Goal: Answer question/provide support: Share knowledge or assist other users

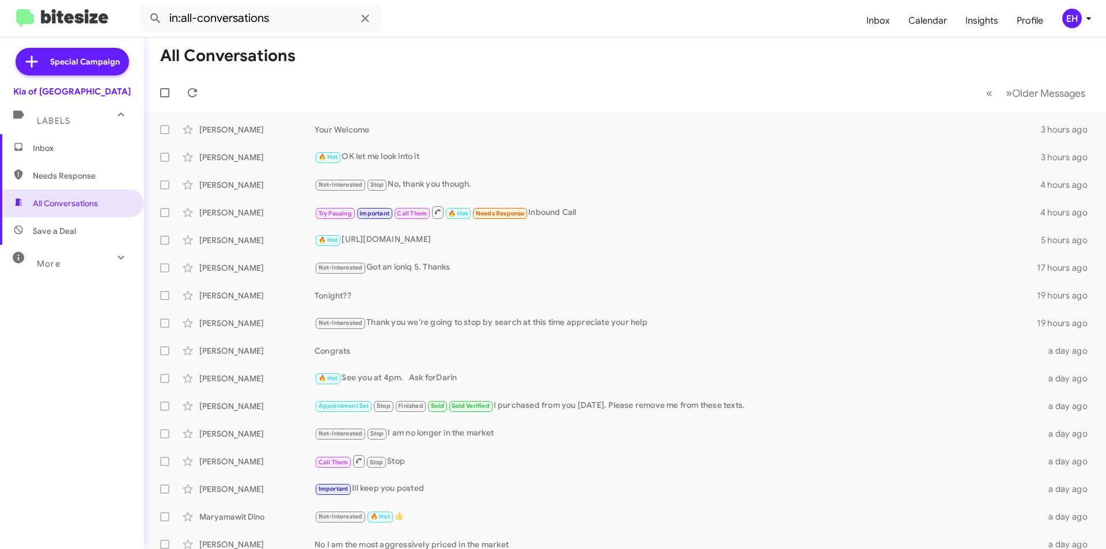
drag, startPoint x: 489, startPoint y: 64, endPoint x: 475, endPoint y: 66, distance: 14.0
click at [488, 66] on mat-toolbar-row "All Conversations" at bounding box center [625, 55] width 962 height 37
click at [50, 175] on span "Needs Response" at bounding box center [82, 176] width 98 height 12
type input "in:needs-response"
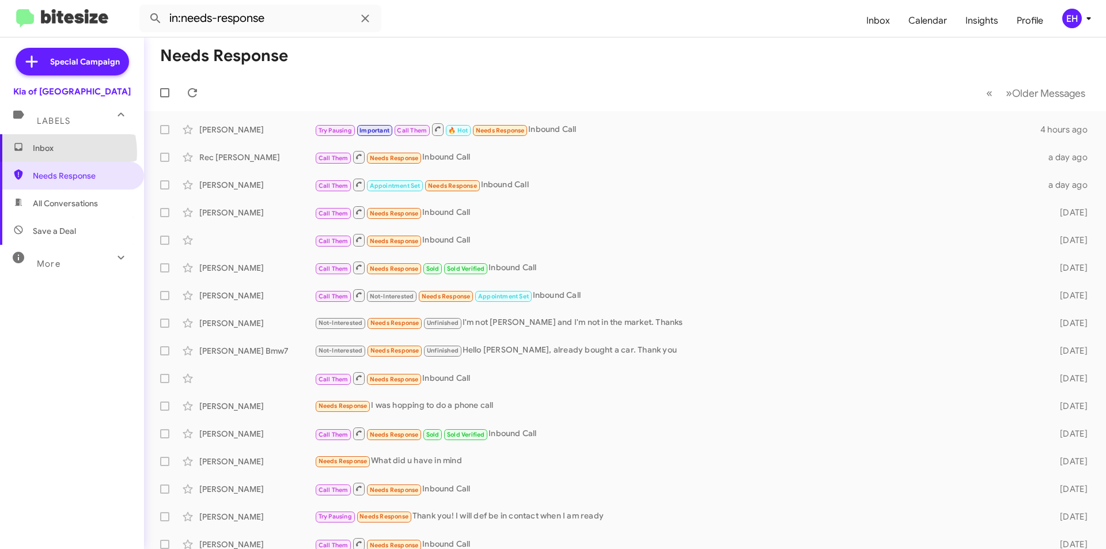
click at [50, 153] on span "Inbox" at bounding box center [82, 148] width 98 height 12
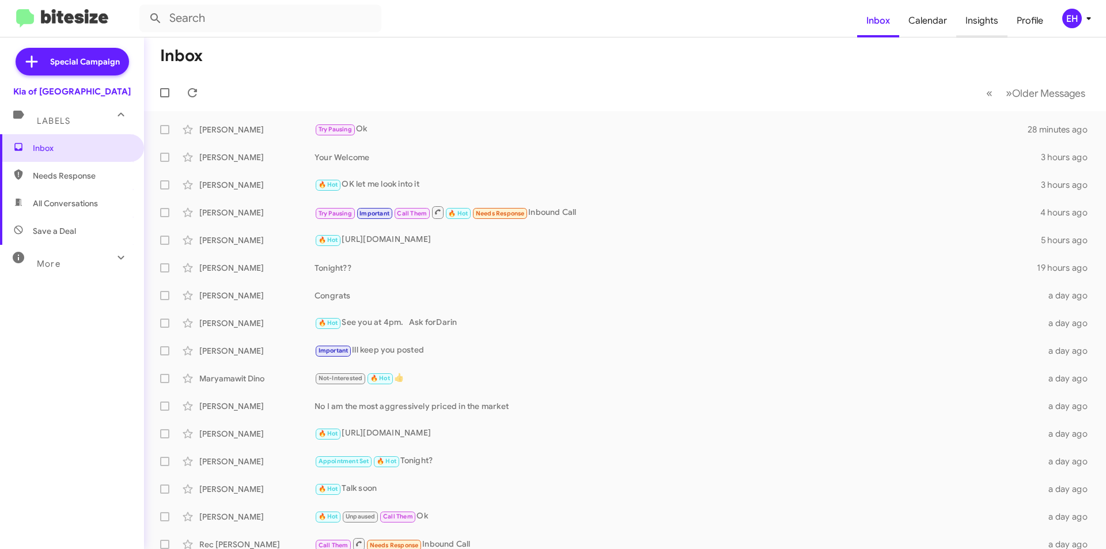
click at [976, 21] on span "Insights" at bounding box center [981, 20] width 51 height 33
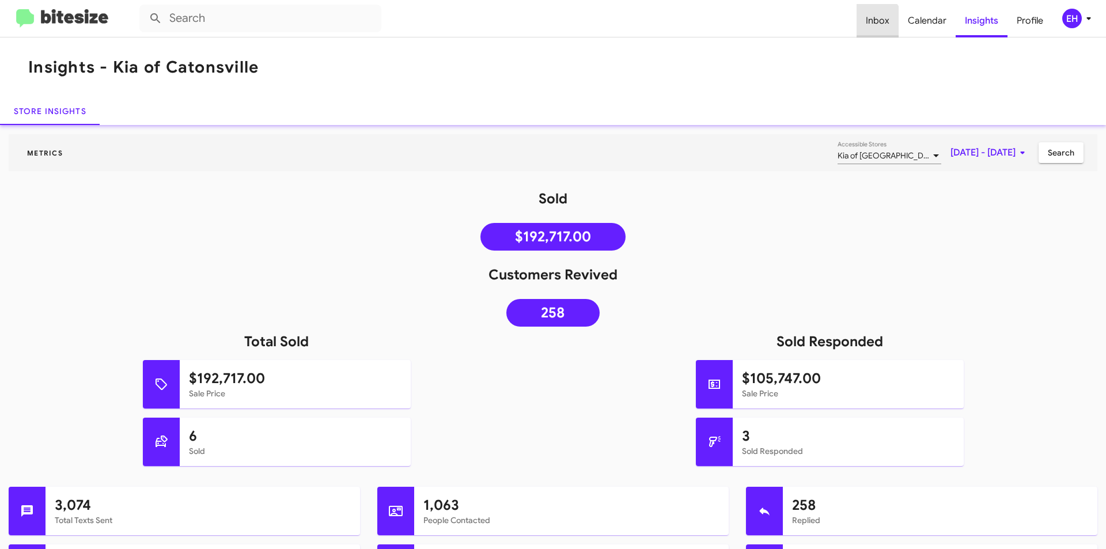
click at [872, 27] on span "Inbox" at bounding box center [877, 20] width 42 height 33
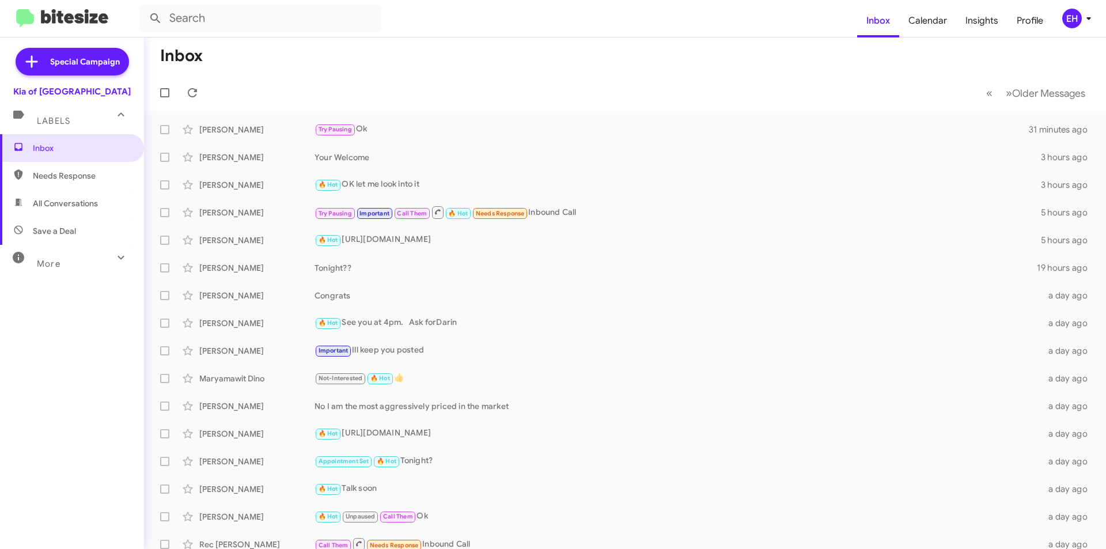
click at [58, 179] on span "Needs Response" at bounding box center [82, 176] width 98 height 12
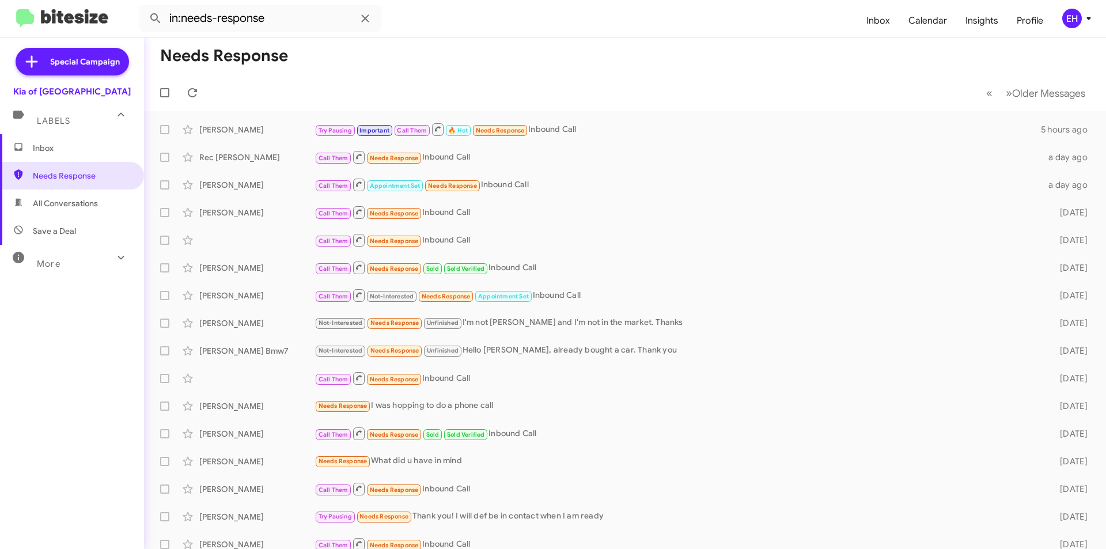
click at [58, 202] on span "All Conversations" at bounding box center [65, 204] width 65 height 12
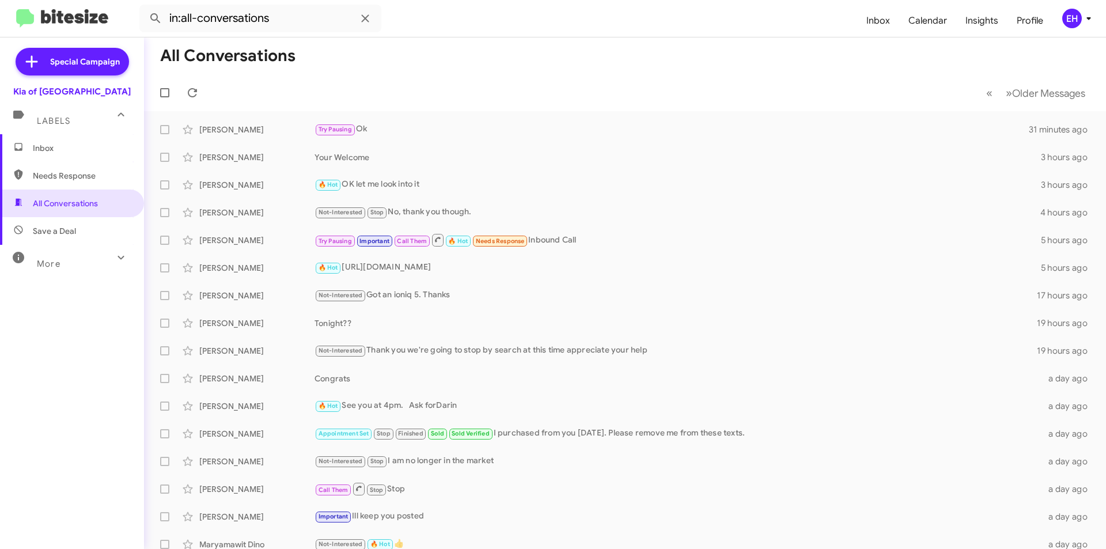
click at [52, 234] on span "Save a Deal" at bounding box center [54, 231] width 43 height 12
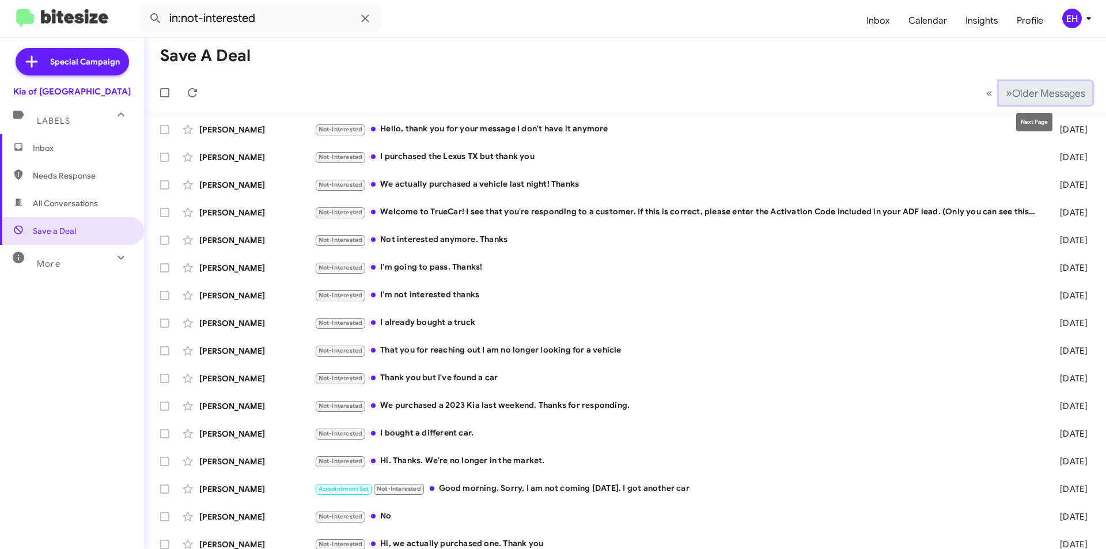
click at [1030, 88] on span "Older Messages" at bounding box center [1048, 93] width 73 height 13
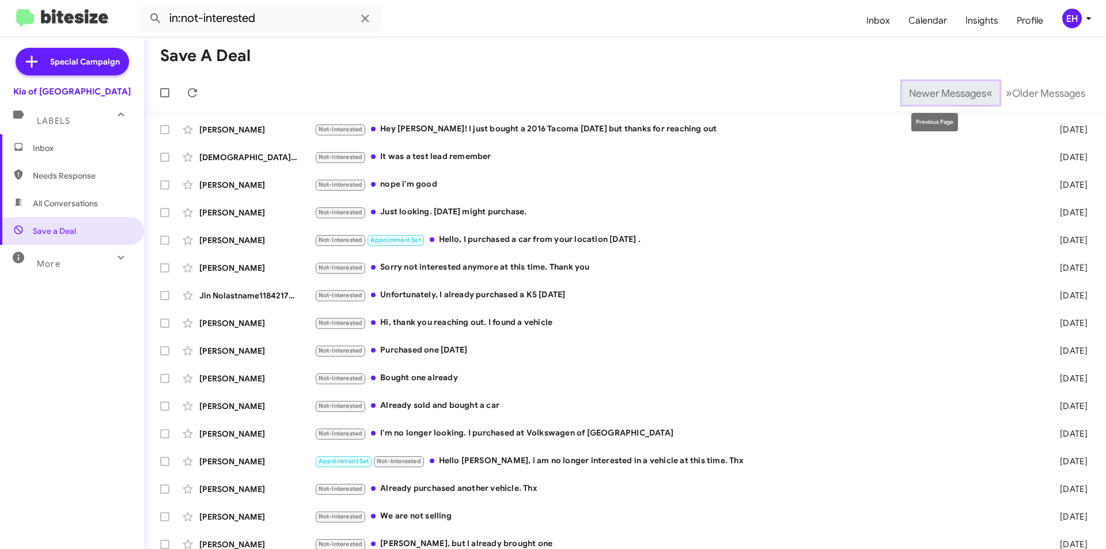
click at [949, 97] on span "Newer Messages" at bounding box center [947, 93] width 77 height 13
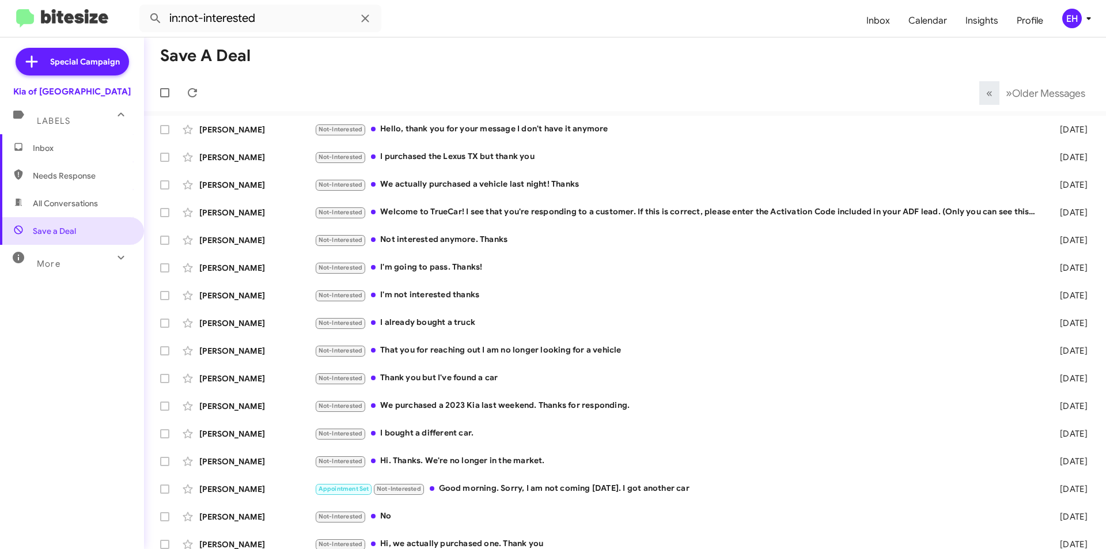
click at [69, 176] on span "Needs Response" at bounding box center [82, 176] width 98 height 12
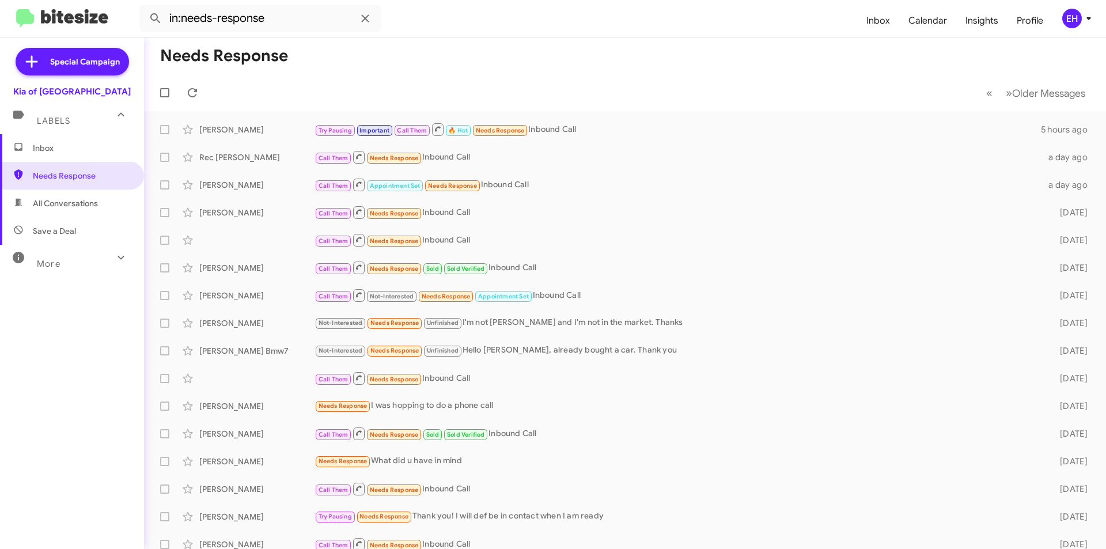
click at [65, 203] on span "All Conversations" at bounding box center [65, 204] width 65 height 12
type input "in:all-conversations"
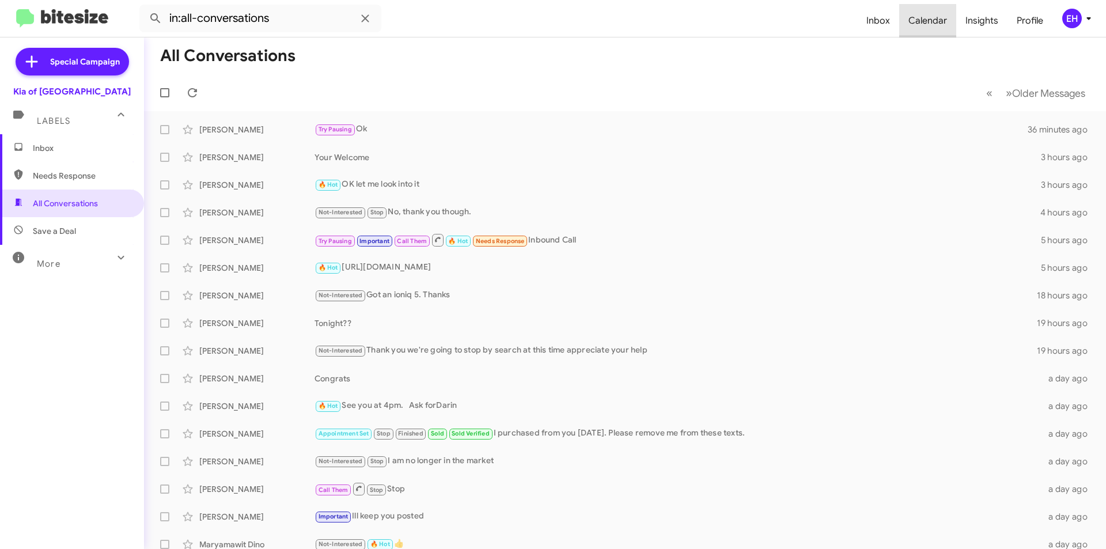
click at [956, 19] on span "Calendar" at bounding box center [927, 20] width 57 height 33
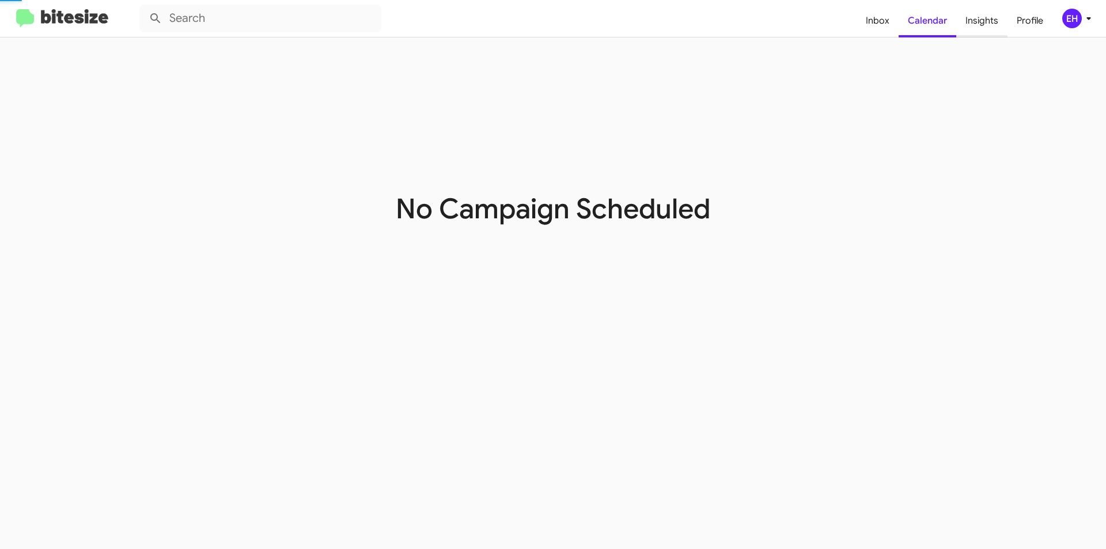
click at [971, 18] on span "Insights" at bounding box center [981, 20] width 51 height 33
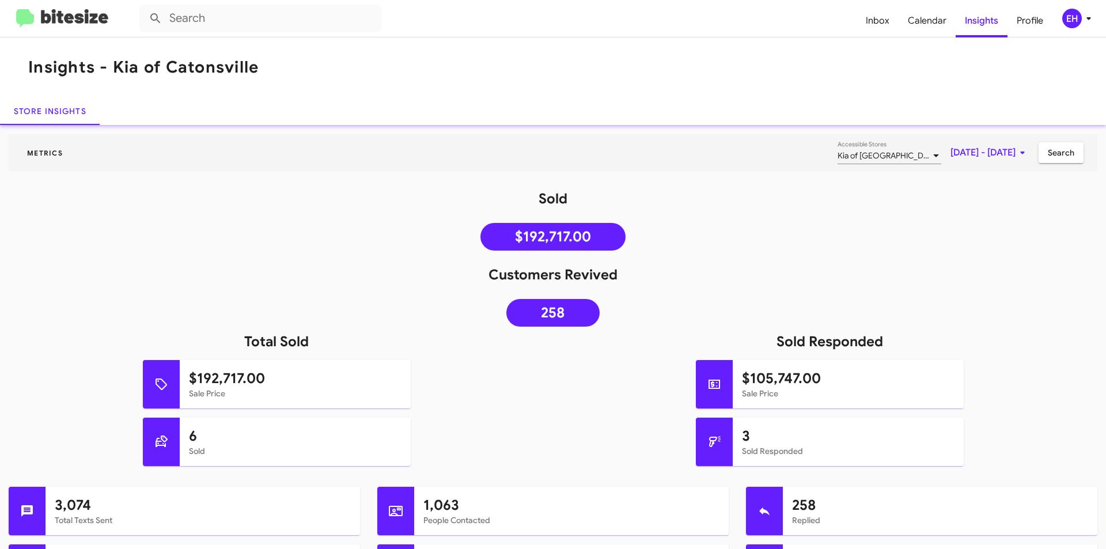
click at [837, 153] on span "Kia of [GEOGRAPHIC_DATA]" at bounding box center [887, 155] width 101 height 10
click at [848, 88] on div at bounding box center [553, 274] width 1106 height 549
click at [875, 17] on span "Inbox" at bounding box center [877, 20] width 42 height 33
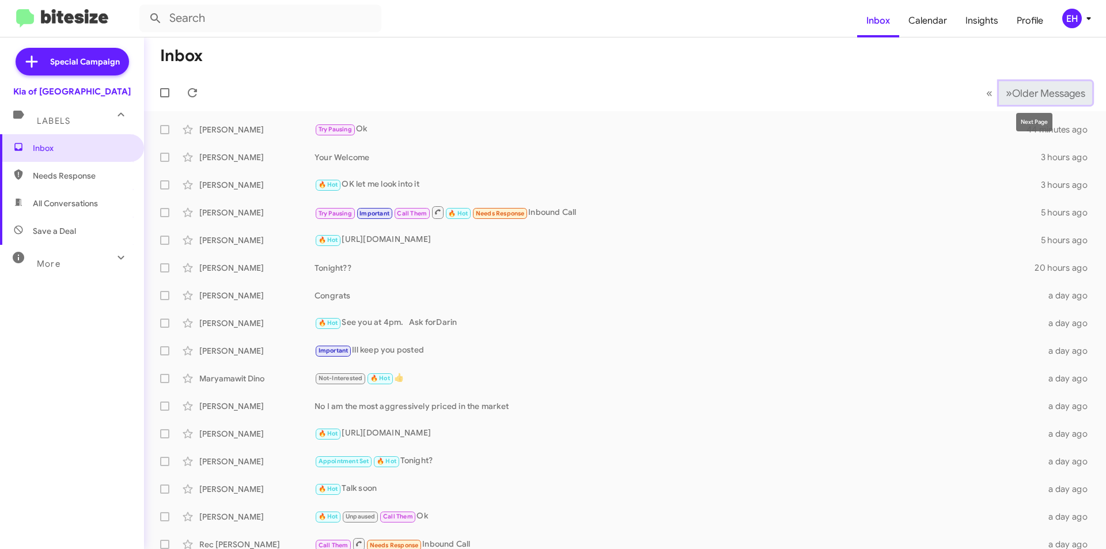
click at [1013, 93] on span "Older Messages" at bounding box center [1048, 93] width 73 height 13
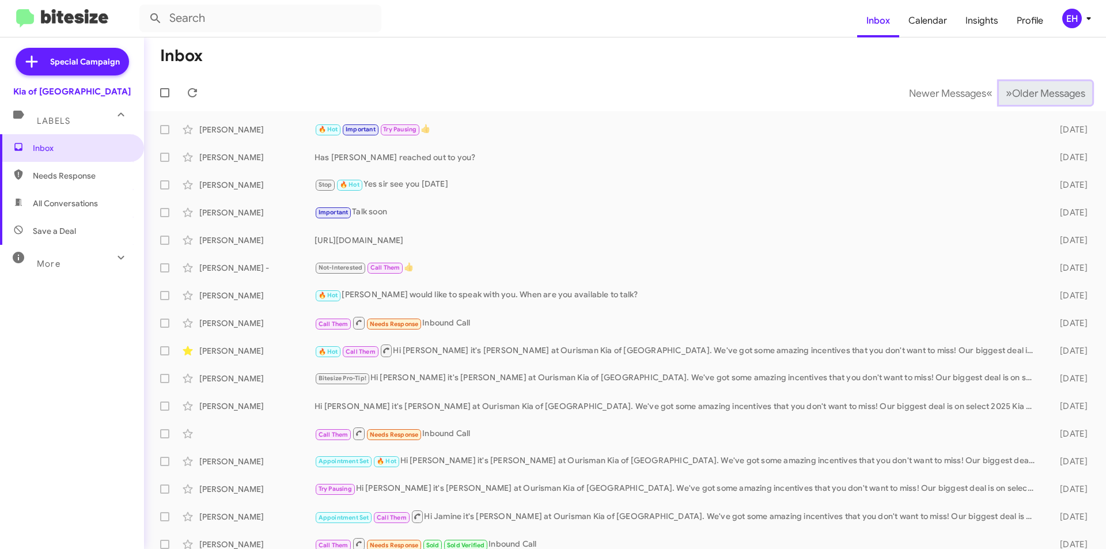
click at [1013, 95] on span "Older Messages" at bounding box center [1048, 93] width 73 height 13
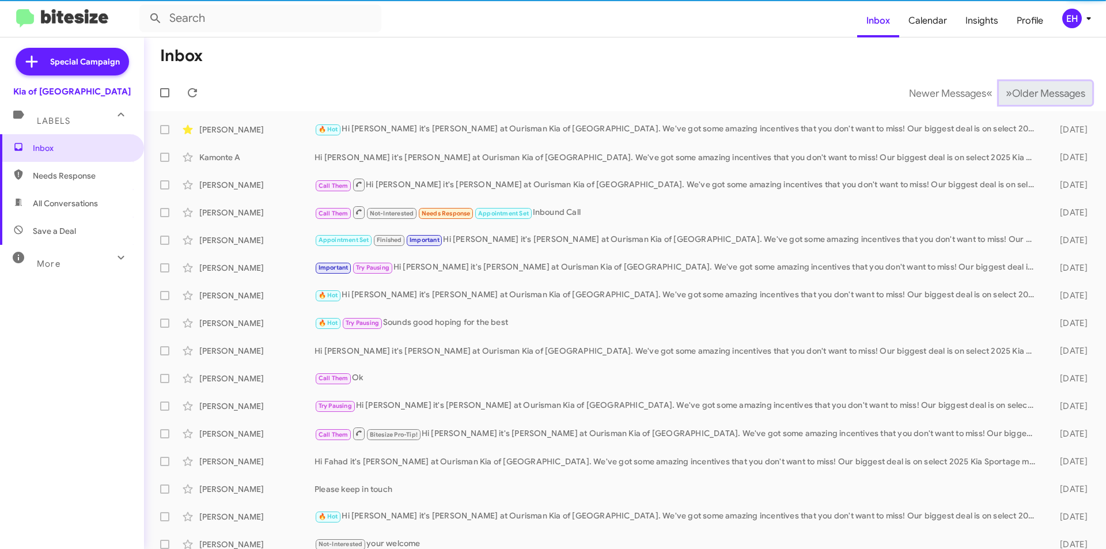
click at [1013, 95] on span "Older Messages" at bounding box center [1048, 93] width 73 height 13
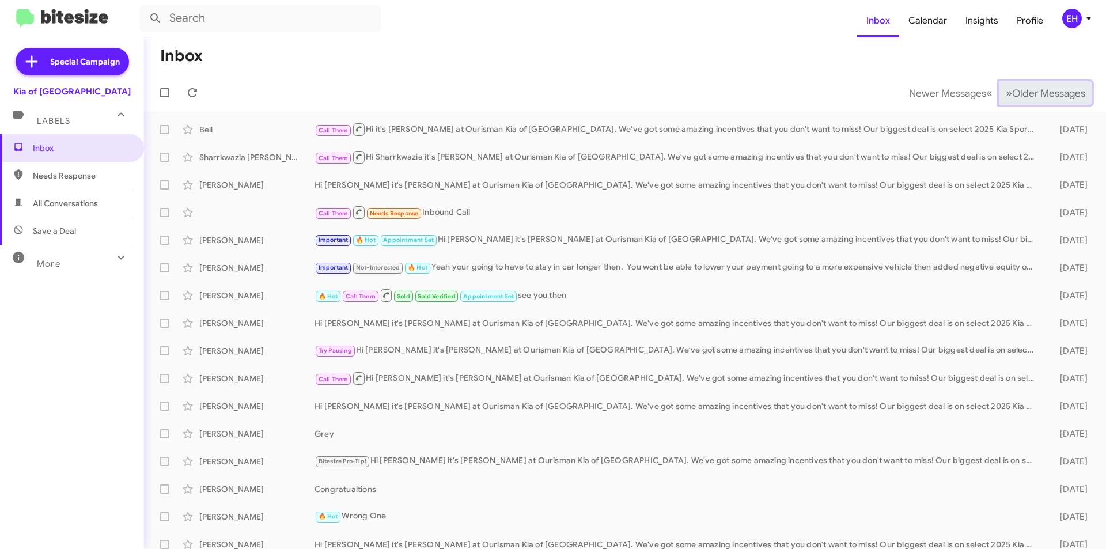
click at [1013, 95] on span "Older Messages" at bounding box center [1048, 93] width 73 height 13
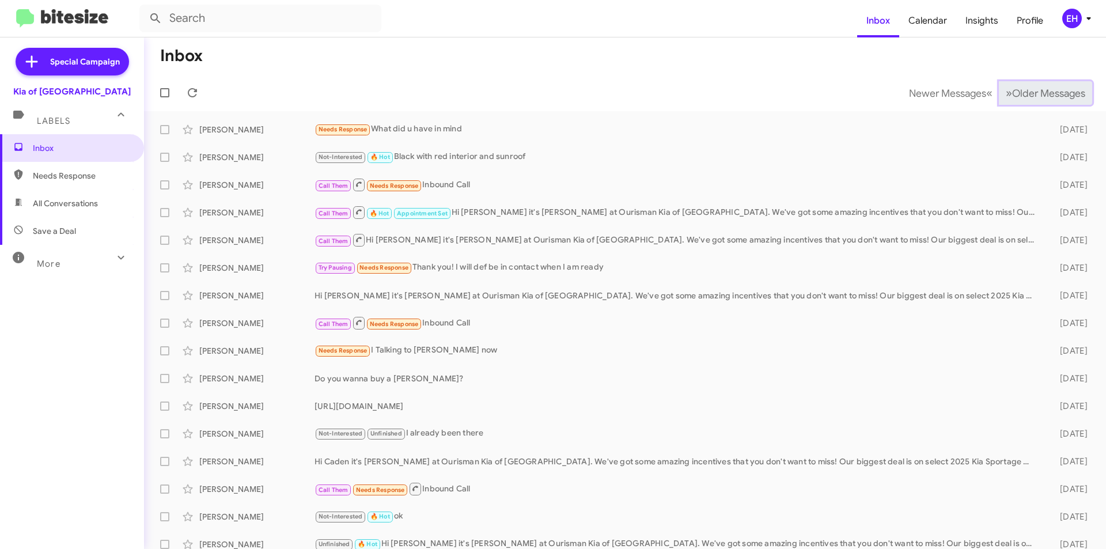
click at [1013, 95] on span "Older Messages" at bounding box center [1048, 93] width 73 height 13
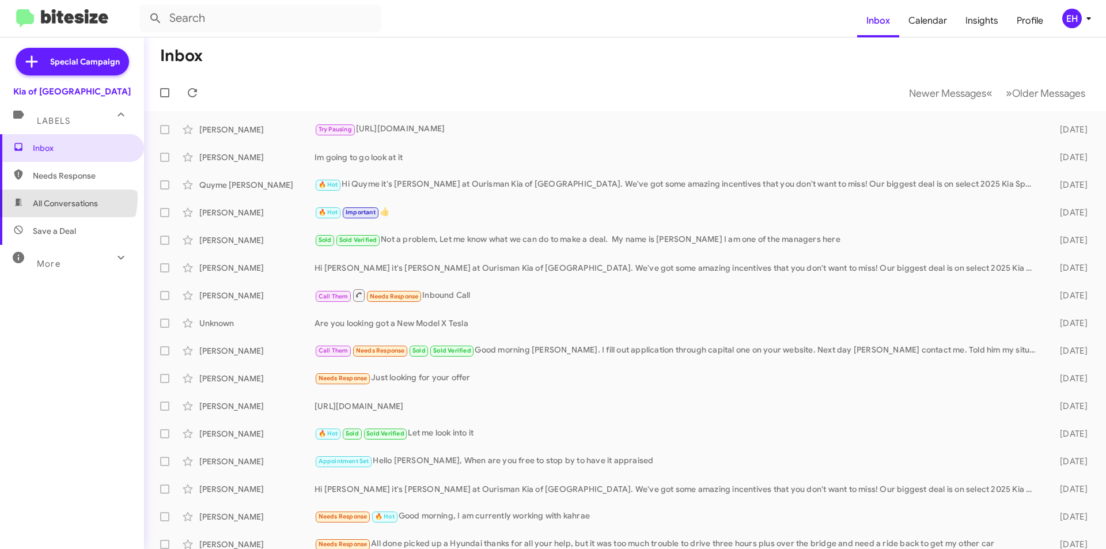
click at [58, 198] on span "All Conversations" at bounding box center [65, 204] width 65 height 12
type input "in:all-conversations"
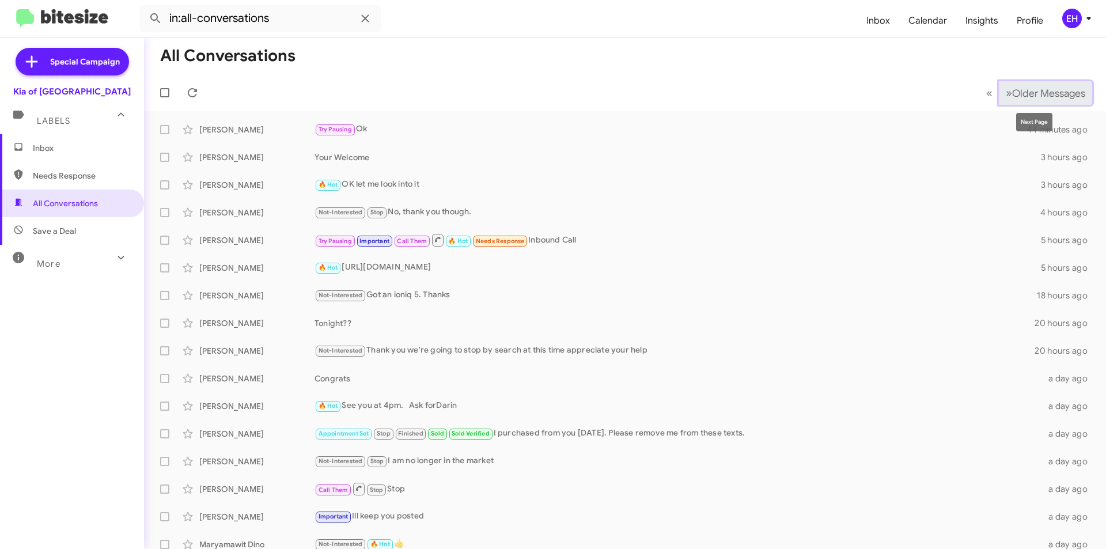
click at [1044, 96] on span "Older Messages" at bounding box center [1048, 93] width 73 height 13
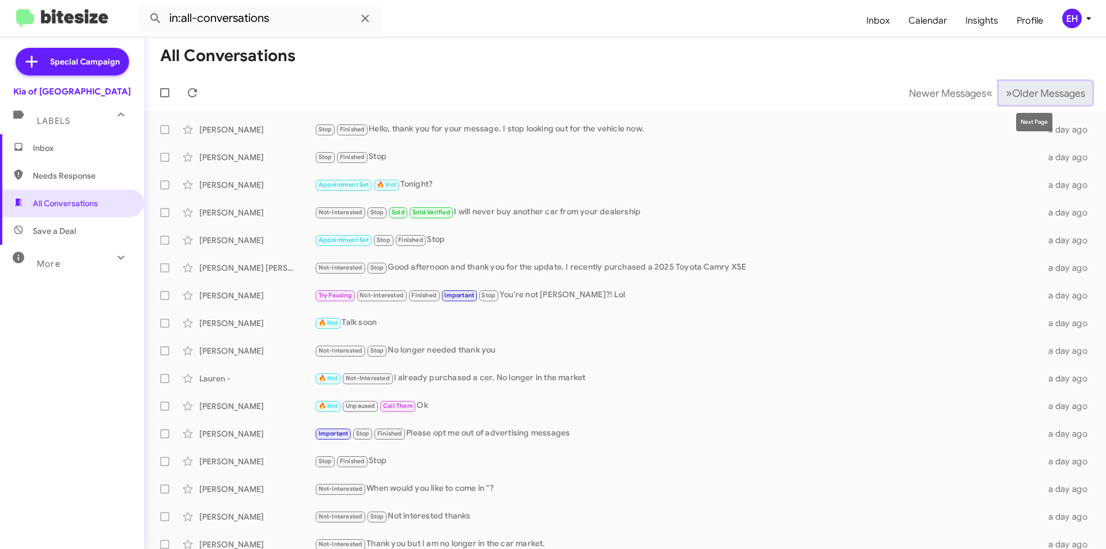
click at [1044, 97] on span "Older Messages" at bounding box center [1048, 93] width 73 height 13
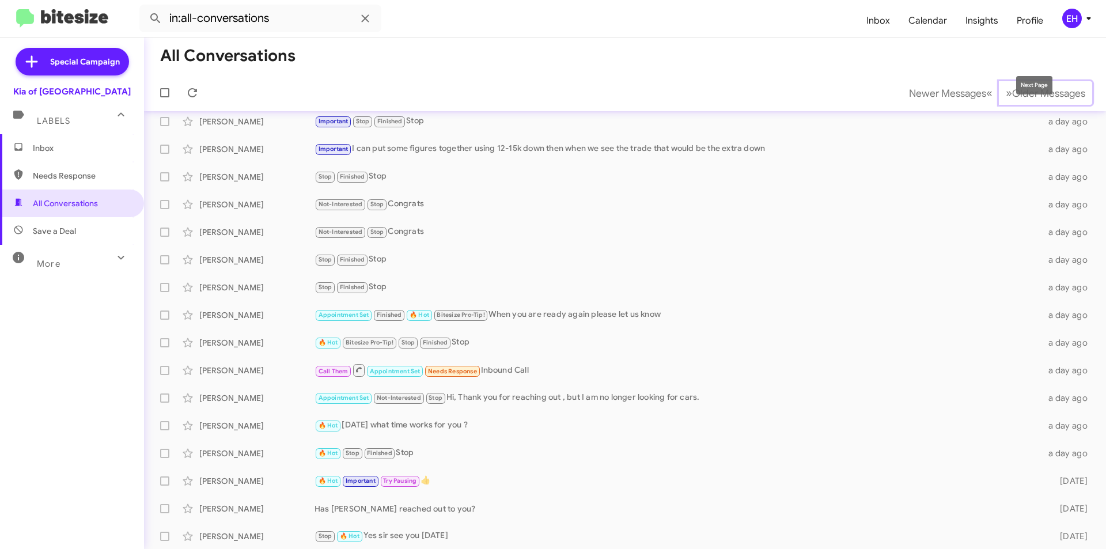
scroll to position [62, 0]
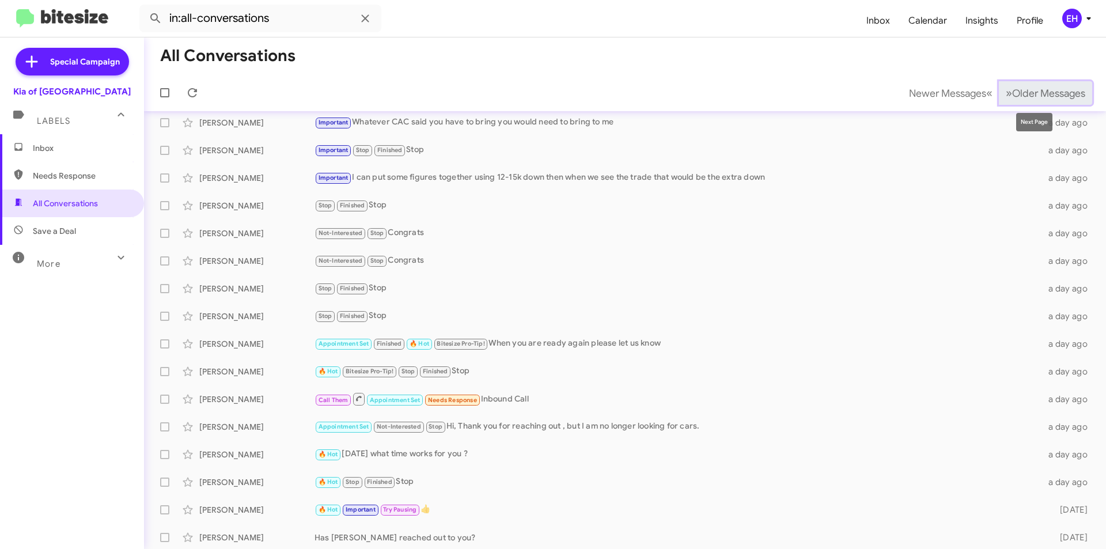
click at [1012, 96] on span "Older Messages" at bounding box center [1048, 93] width 73 height 13
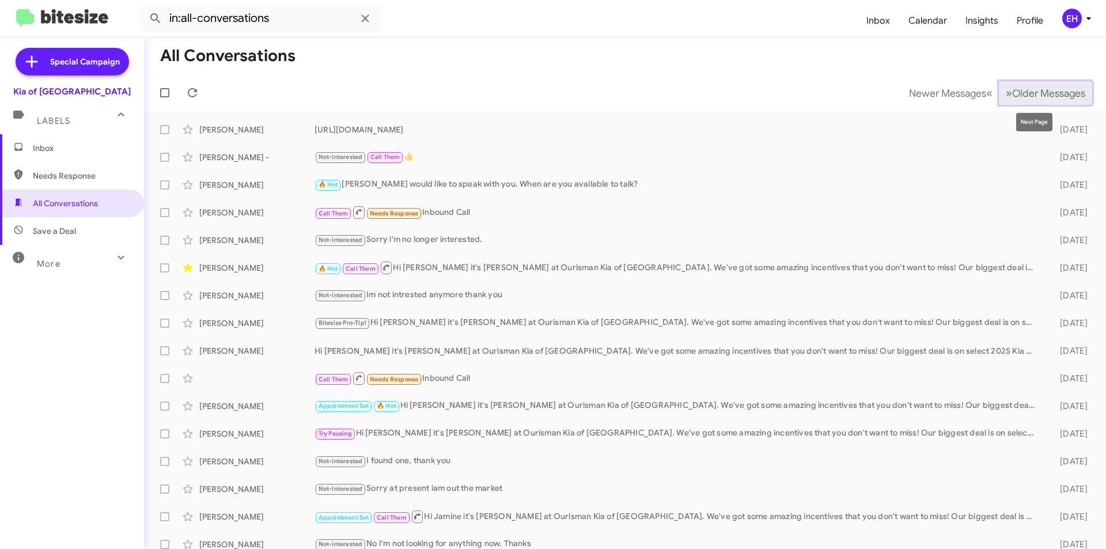
click at [1018, 84] on button "» Next Older Messages" at bounding box center [1045, 93] width 93 height 24
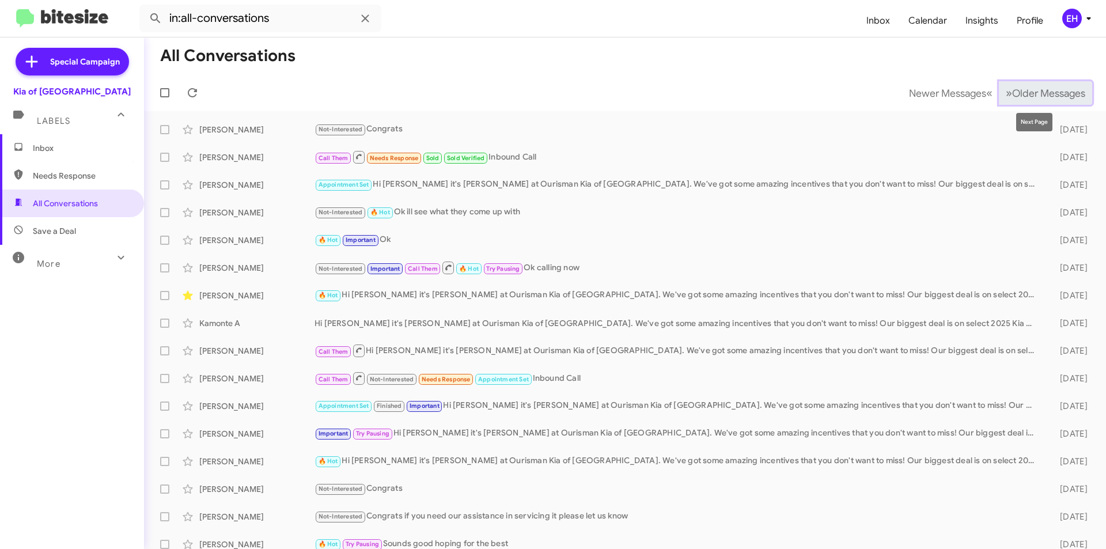
click at [1047, 101] on button "» Next Older Messages" at bounding box center [1045, 93] width 93 height 24
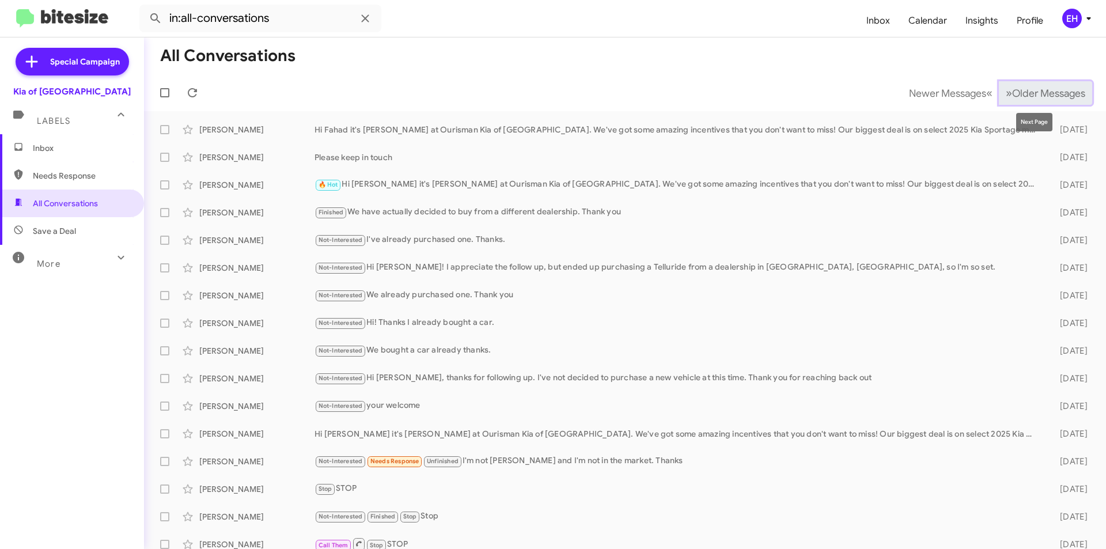
click at [1017, 98] on span "Older Messages" at bounding box center [1048, 93] width 73 height 13
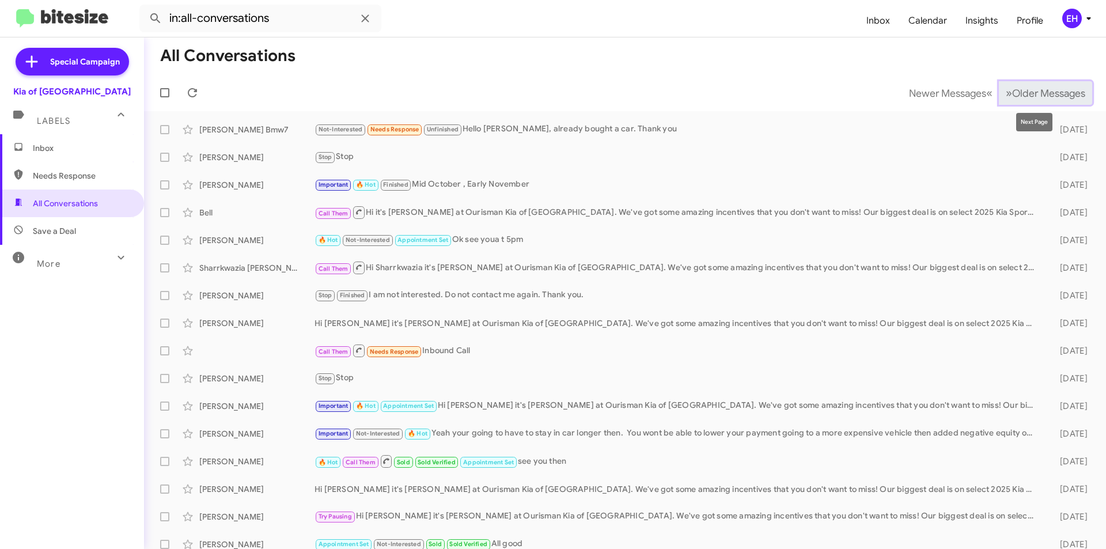
click at [1026, 100] on button "» Next Older Messages" at bounding box center [1045, 93] width 93 height 24
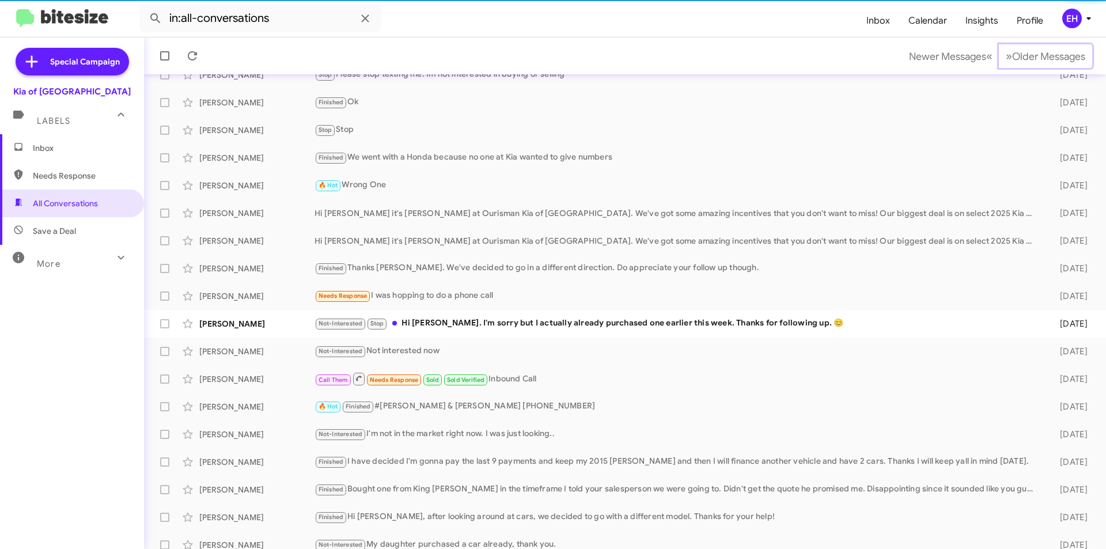
scroll to position [120, 0]
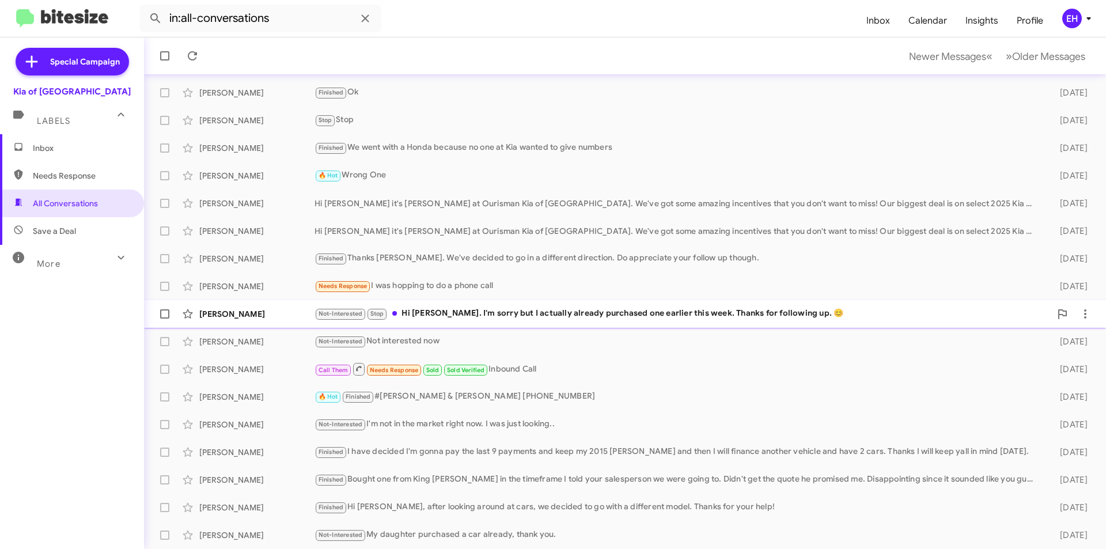
click at [434, 314] on div "Not-Interested Stop Hi [PERSON_NAME]. I'm sorry but I actually already purchase…" at bounding box center [682, 313] width 736 height 13
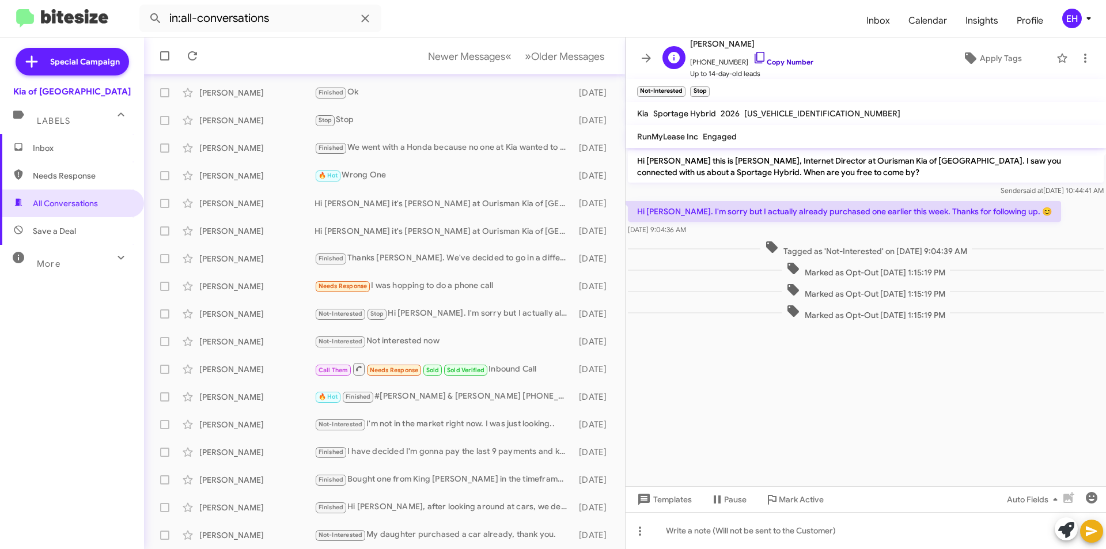
click at [788, 62] on link "Copy Number" at bounding box center [783, 62] width 60 height 9
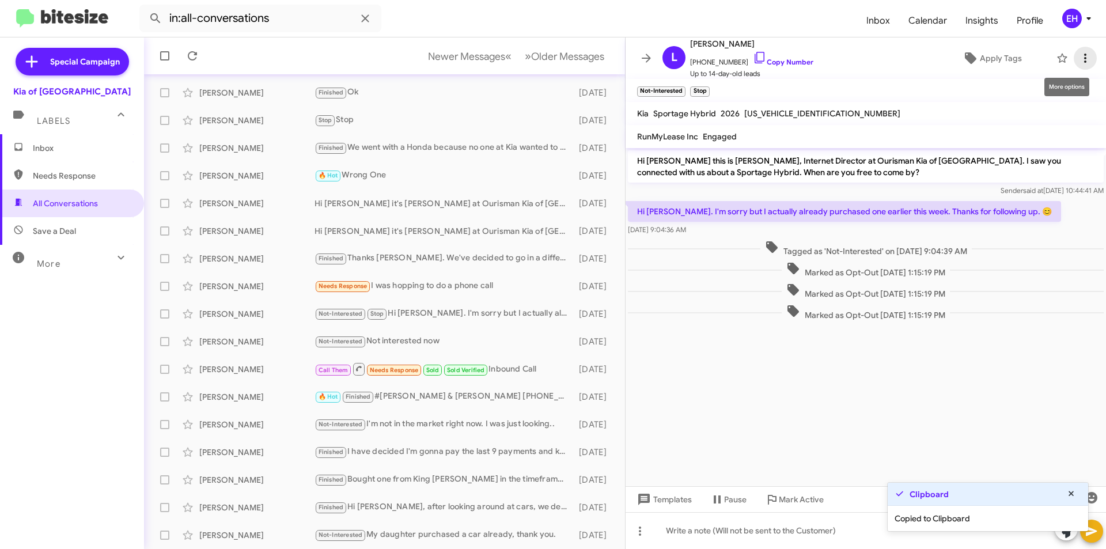
click at [1079, 58] on icon at bounding box center [1085, 58] width 14 height 14
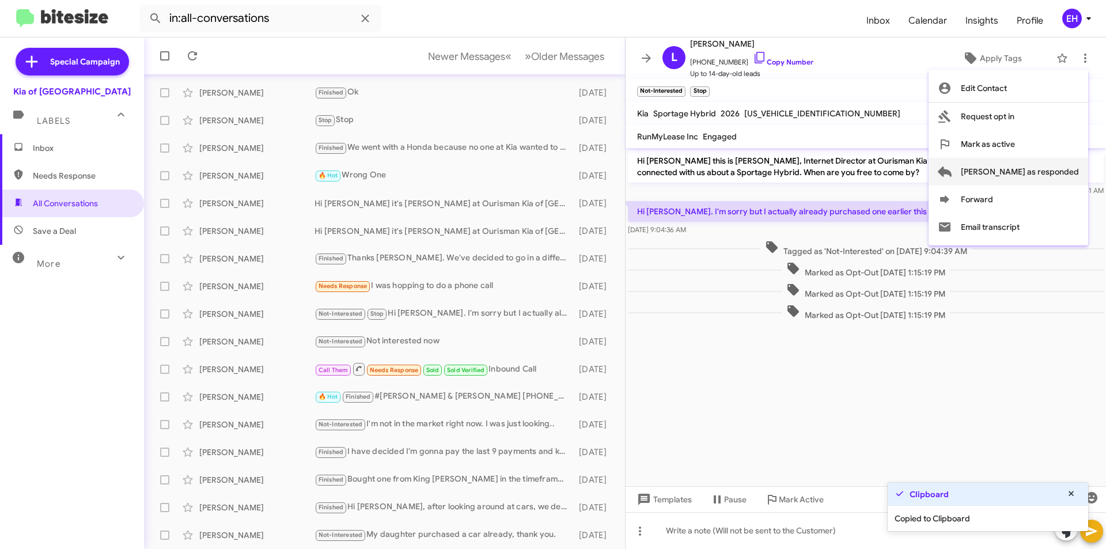
click at [1056, 173] on span "[PERSON_NAME] as responded" at bounding box center [1020, 172] width 118 height 28
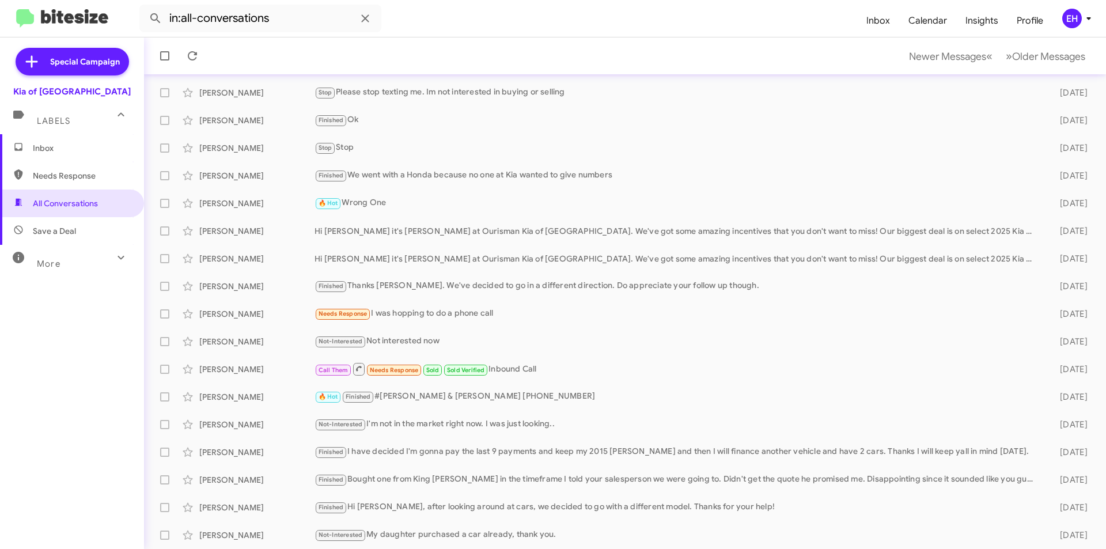
scroll to position [92, 0]
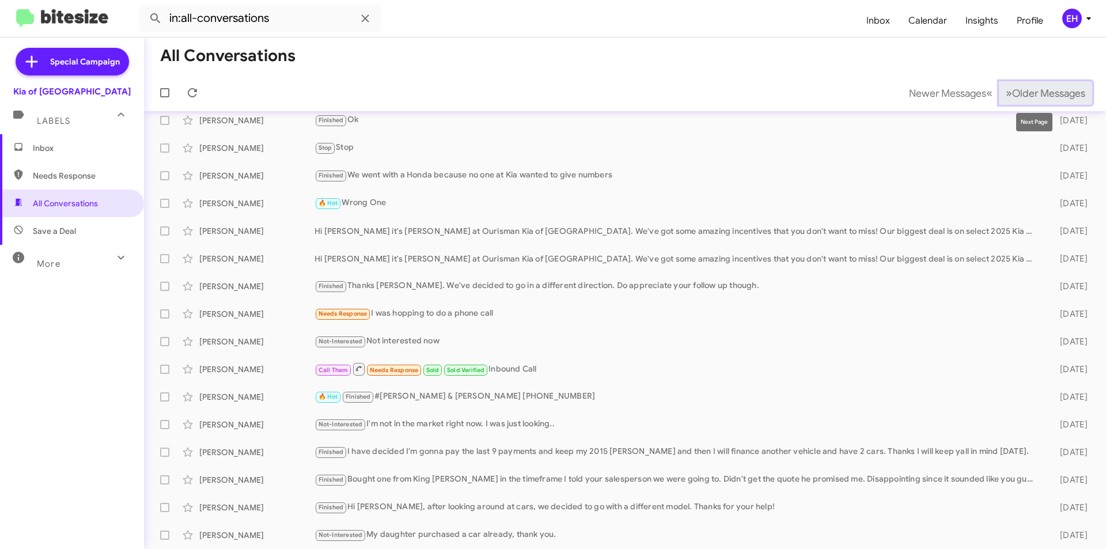
click at [1019, 88] on span "Older Messages" at bounding box center [1048, 93] width 73 height 13
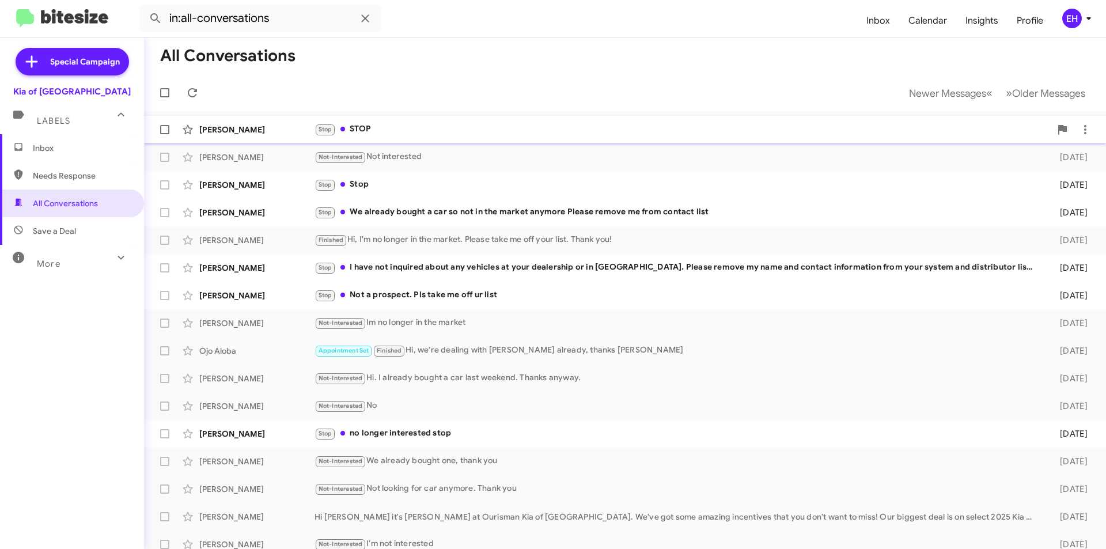
click at [351, 129] on div "Stop STOP" at bounding box center [682, 129] width 736 height 13
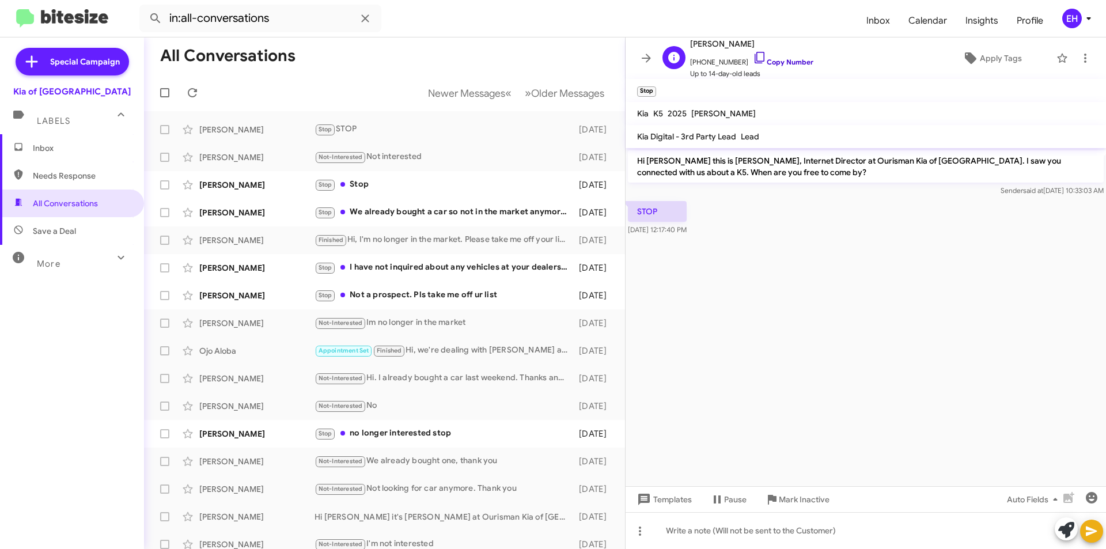
click at [783, 58] on link "Copy Number" at bounding box center [783, 62] width 60 height 9
click at [1084, 59] on icon at bounding box center [1085, 58] width 2 height 9
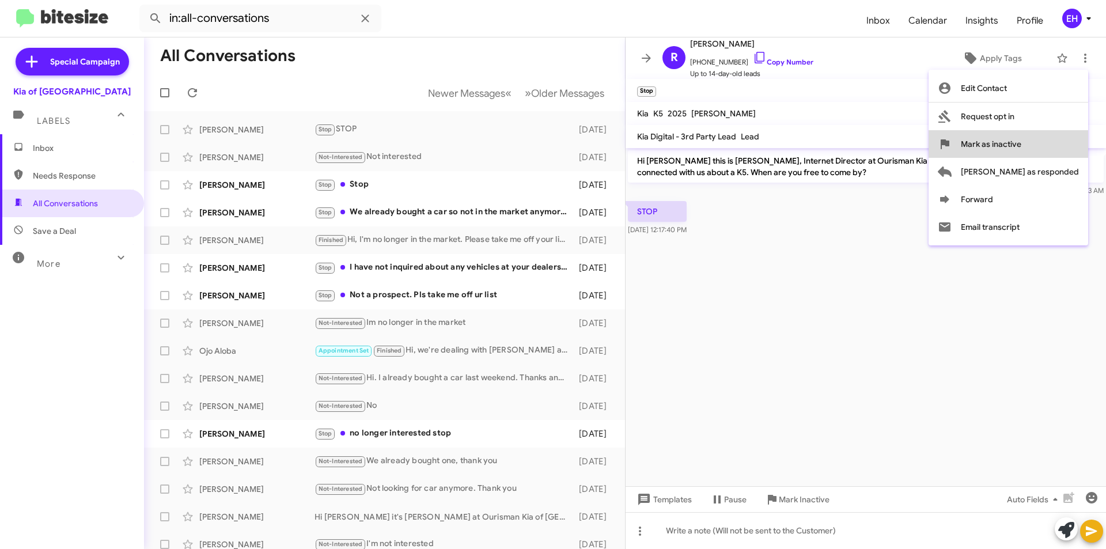
click at [1068, 143] on button "Mark as inactive" at bounding box center [1008, 144] width 160 height 28
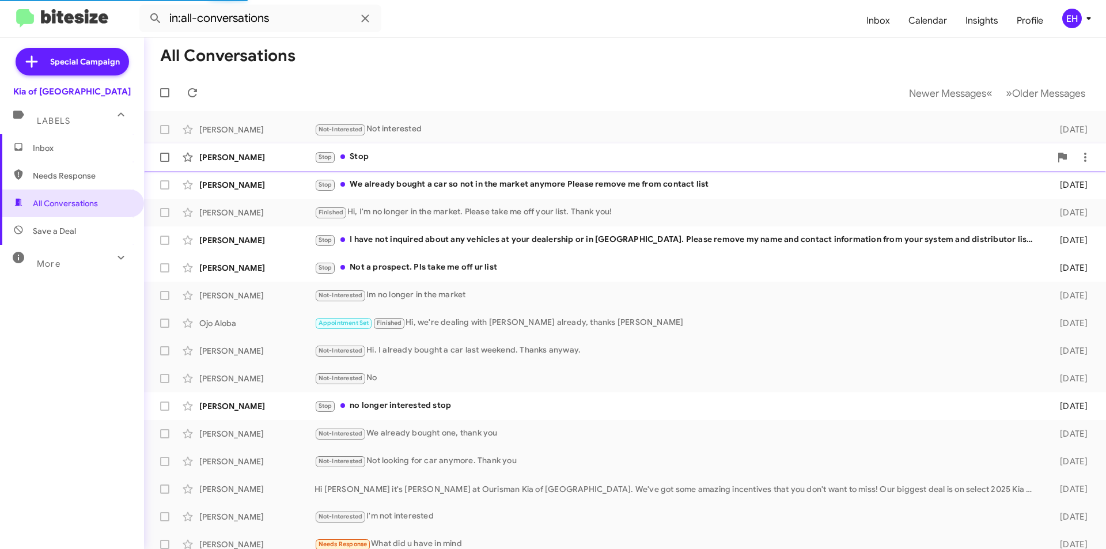
click at [360, 156] on div "Stop Stop" at bounding box center [682, 156] width 736 height 13
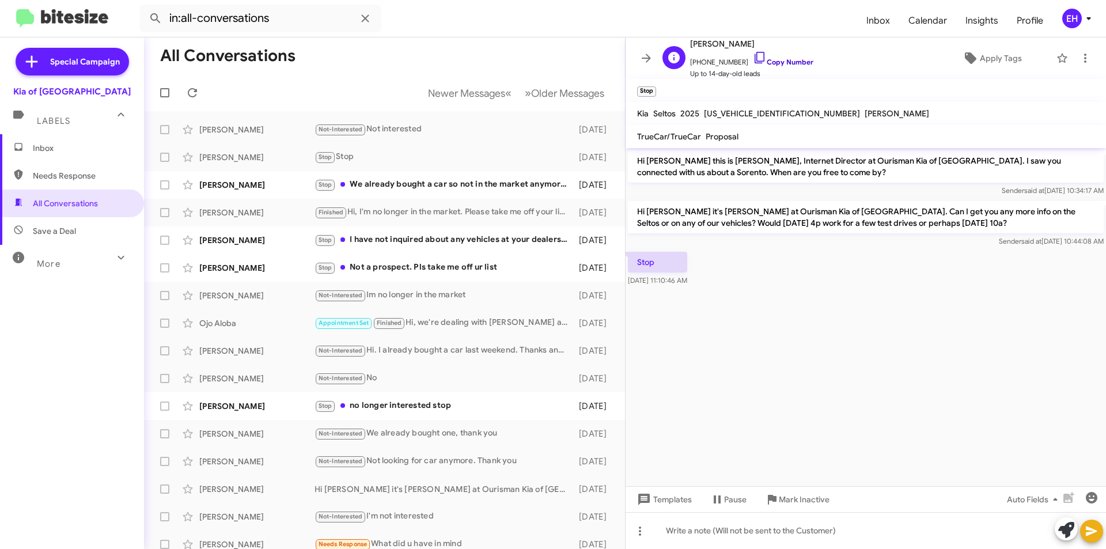
click at [779, 62] on link "Copy Number" at bounding box center [783, 62] width 60 height 9
click at [1083, 62] on icon at bounding box center [1085, 58] width 14 height 14
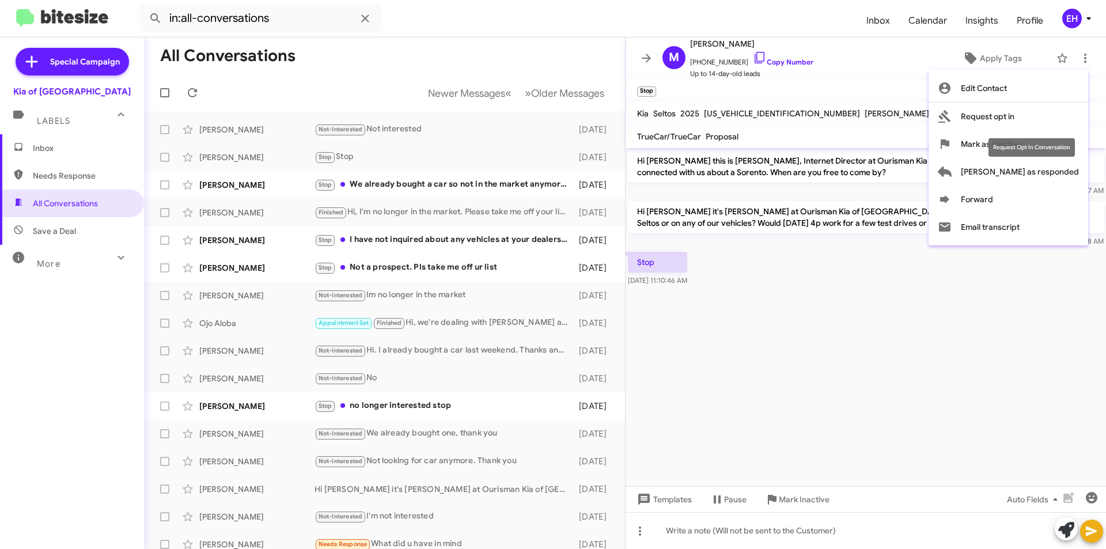
click at [1045, 152] on div "Request Opt In Conversation" at bounding box center [1031, 147] width 86 height 18
click at [1045, 145] on div "Request Opt In Conversation" at bounding box center [1031, 147] width 86 height 18
click at [1021, 147] on span "Mark as inactive" at bounding box center [991, 144] width 60 height 28
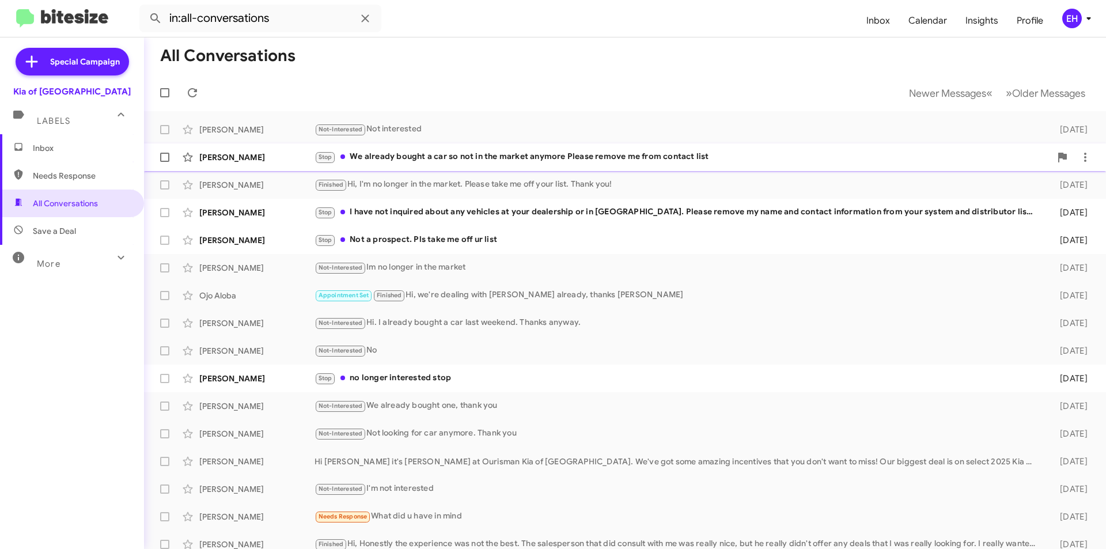
click at [453, 161] on div "Stop We already bought a car so not in the market anymore Please remove me from…" at bounding box center [682, 156] width 736 height 13
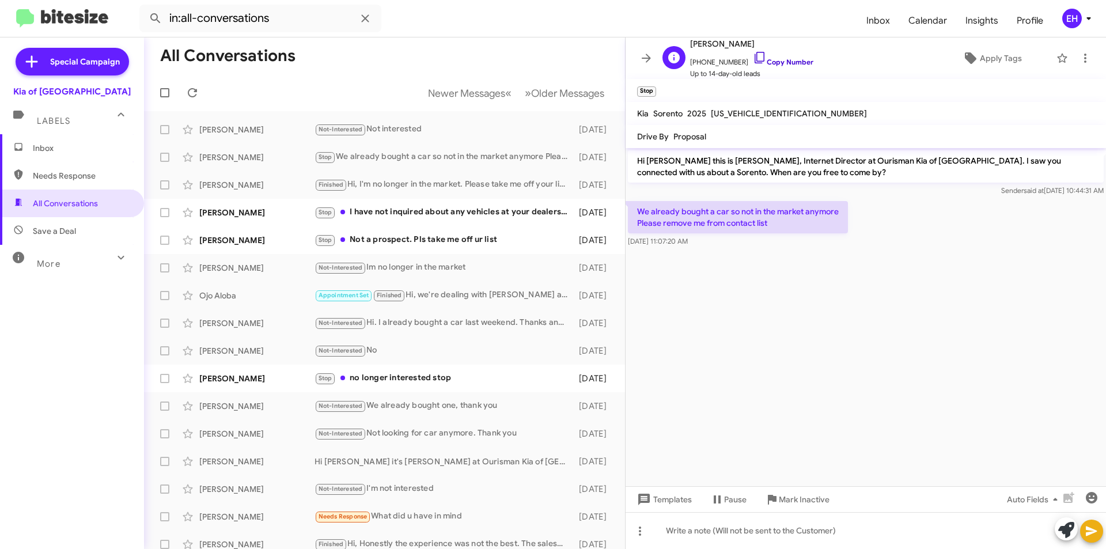
click at [794, 62] on link "Copy Number" at bounding box center [783, 62] width 60 height 9
click at [1078, 53] on icon at bounding box center [1085, 58] width 14 height 14
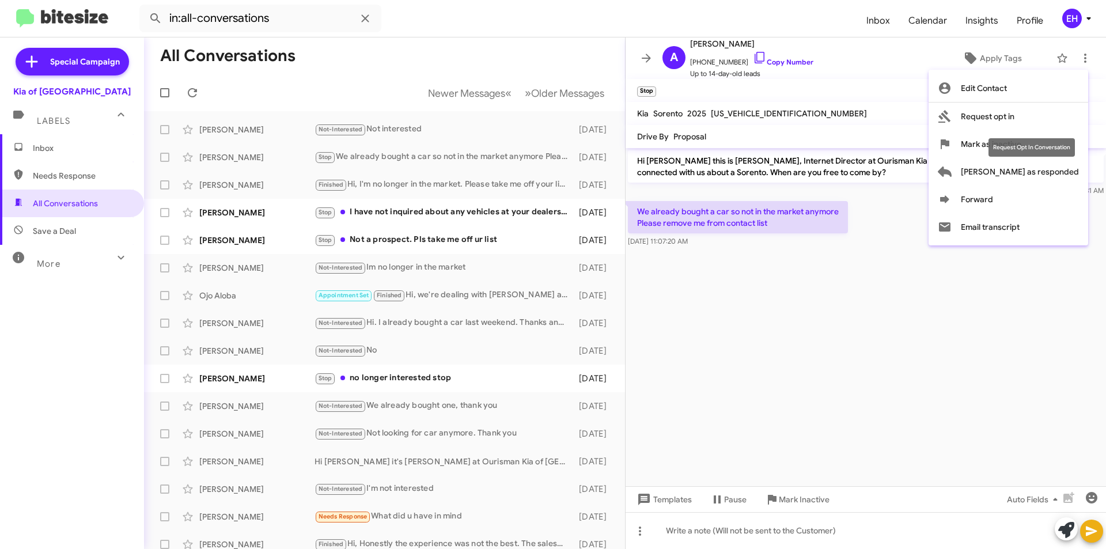
click at [1070, 141] on div "Request Opt In Conversation" at bounding box center [1031, 147] width 86 height 18
click at [1004, 145] on button "Mark as inactive" at bounding box center [1008, 144] width 160 height 28
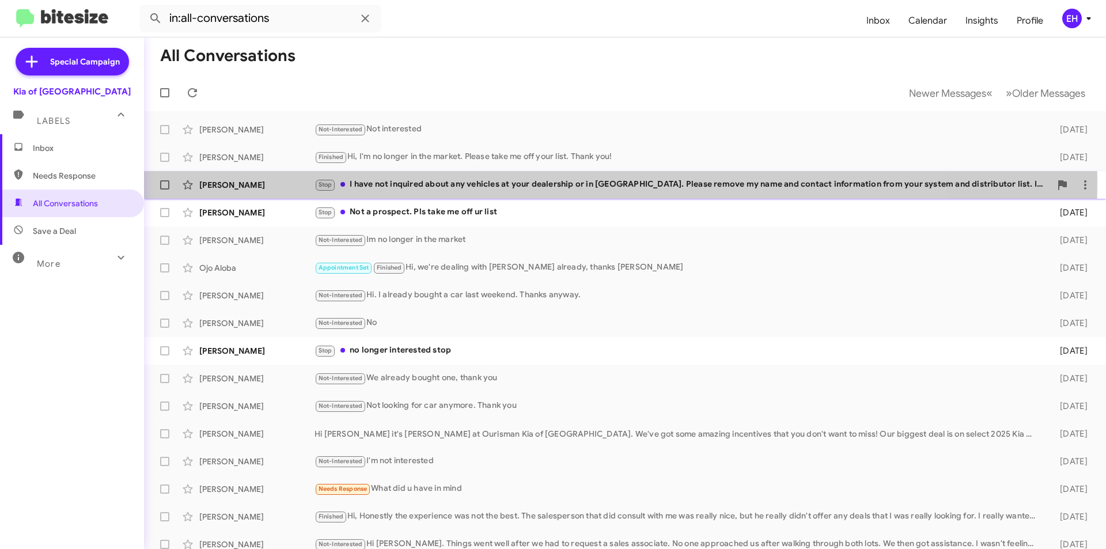
click at [437, 181] on div "Stop I have not inquired about any vehicles at your dealership or in [GEOGRAPHI…" at bounding box center [682, 184] width 736 height 13
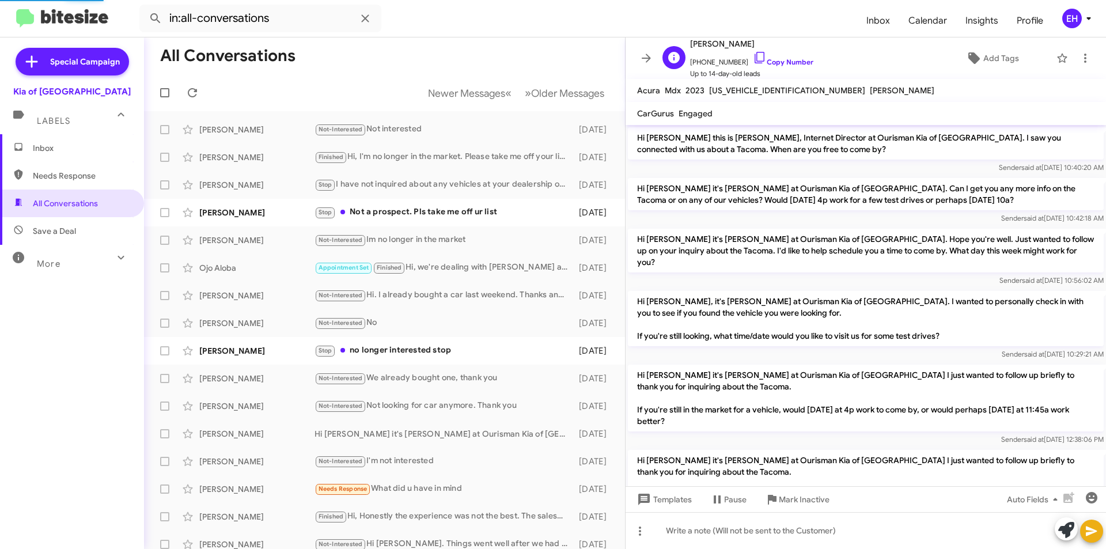
scroll to position [160, 0]
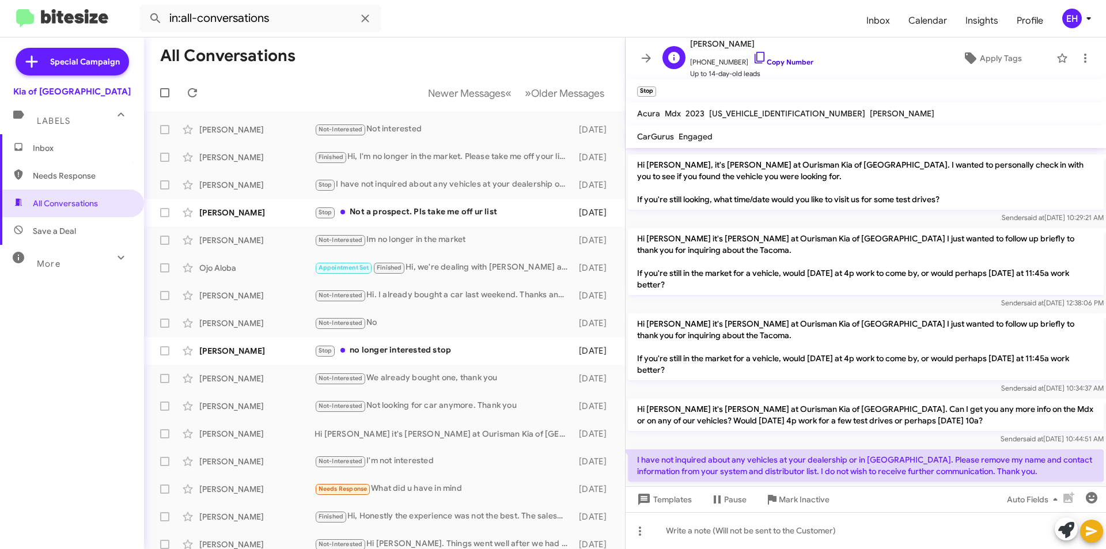
click at [788, 66] on link "Copy Number" at bounding box center [783, 62] width 60 height 9
click at [1085, 58] on span at bounding box center [1085, 58] width 23 height 14
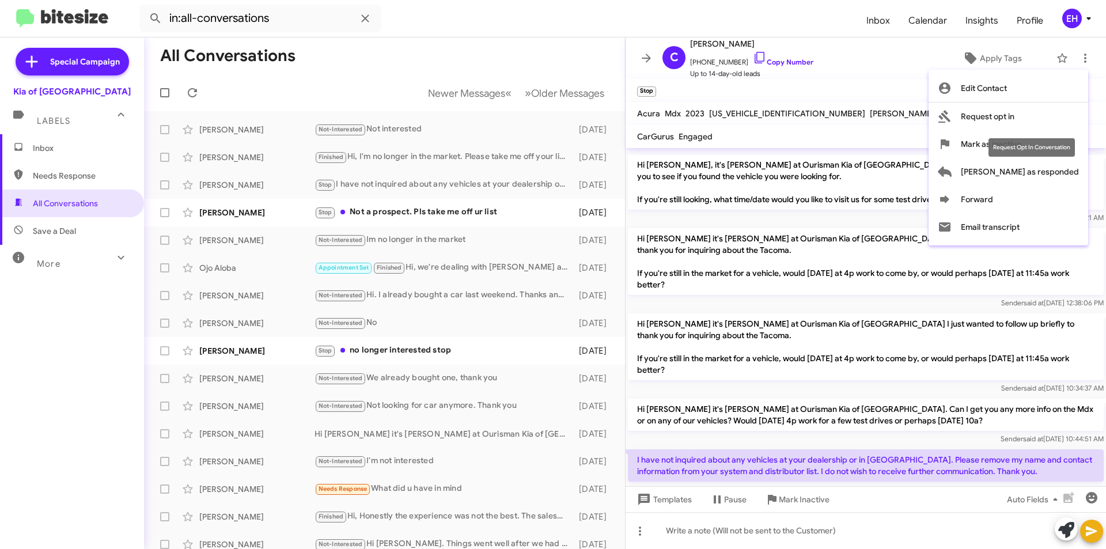
click at [1039, 150] on div "Request Opt In Conversation" at bounding box center [1031, 147] width 86 height 18
click at [999, 146] on div "Request Opt In Conversation" at bounding box center [1031, 147] width 86 height 18
click at [987, 145] on mat-tooltip-component "Request Opt In Conversation" at bounding box center [1031, 147] width 103 height 35
click at [1081, 146] on button "Mark as inactive" at bounding box center [1008, 144] width 160 height 28
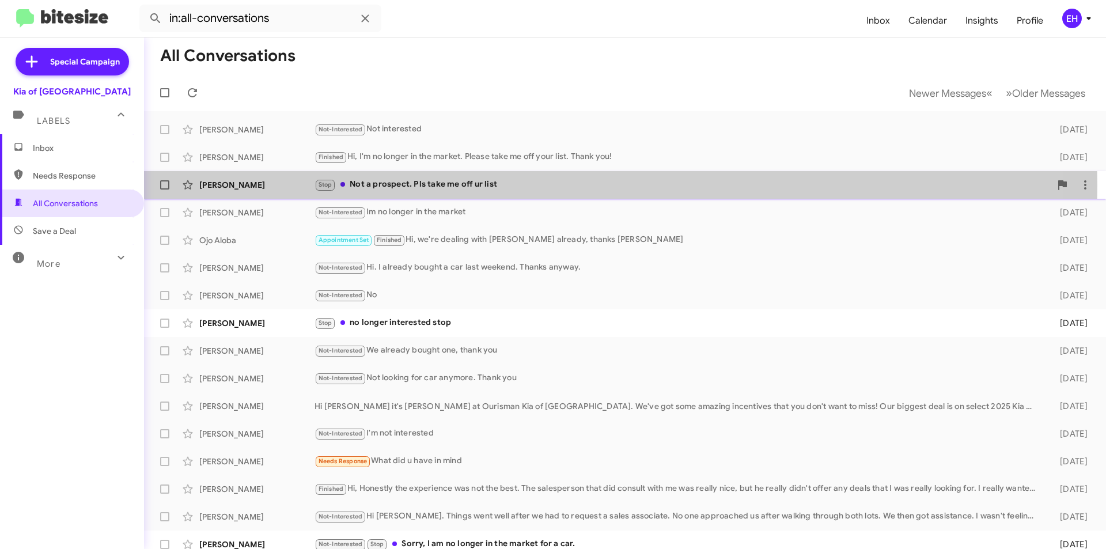
click at [422, 185] on div "Stop Not a prospect. Pls take me off ur list" at bounding box center [682, 184] width 736 height 13
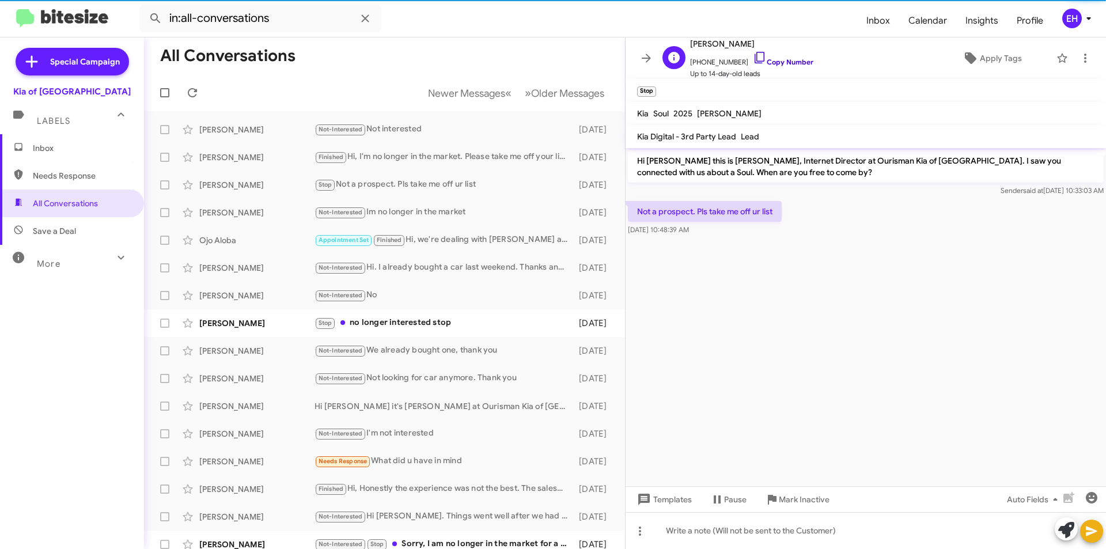
click at [783, 60] on link "Copy Number" at bounding box center [783, 62] width 60 height 9
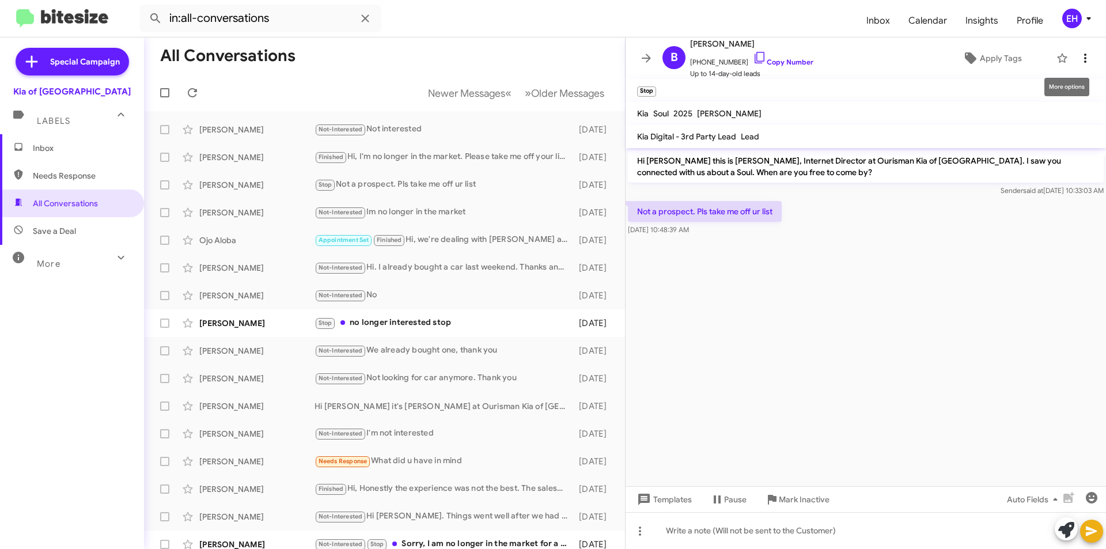
click at [1083, 57] on icon at bounding box center [1085, 58] width 14 height 14
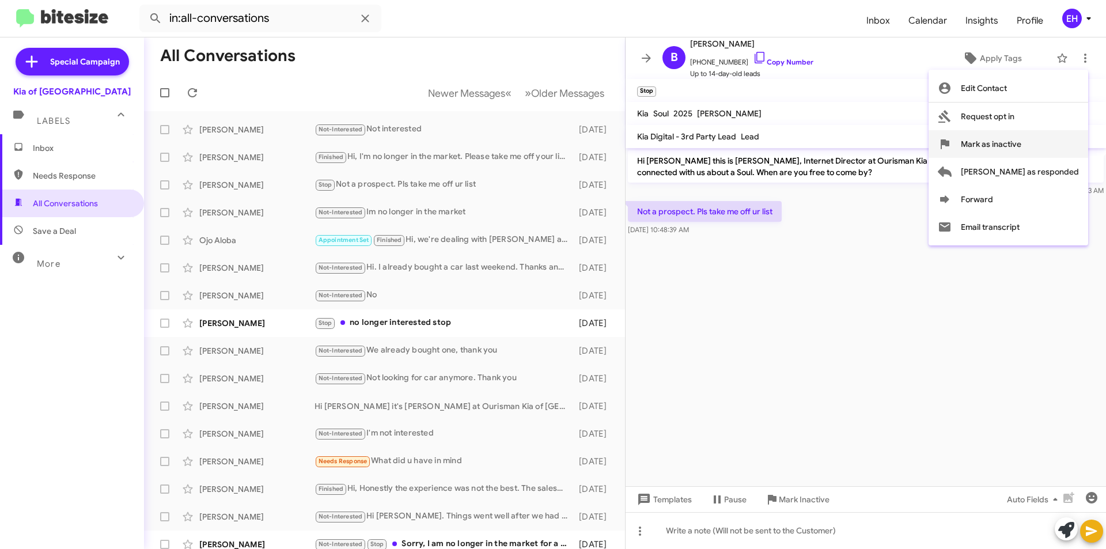
click at [1017, 139] on span "Mark as inactive" at bounding box center [991, 144] width 60 height 28
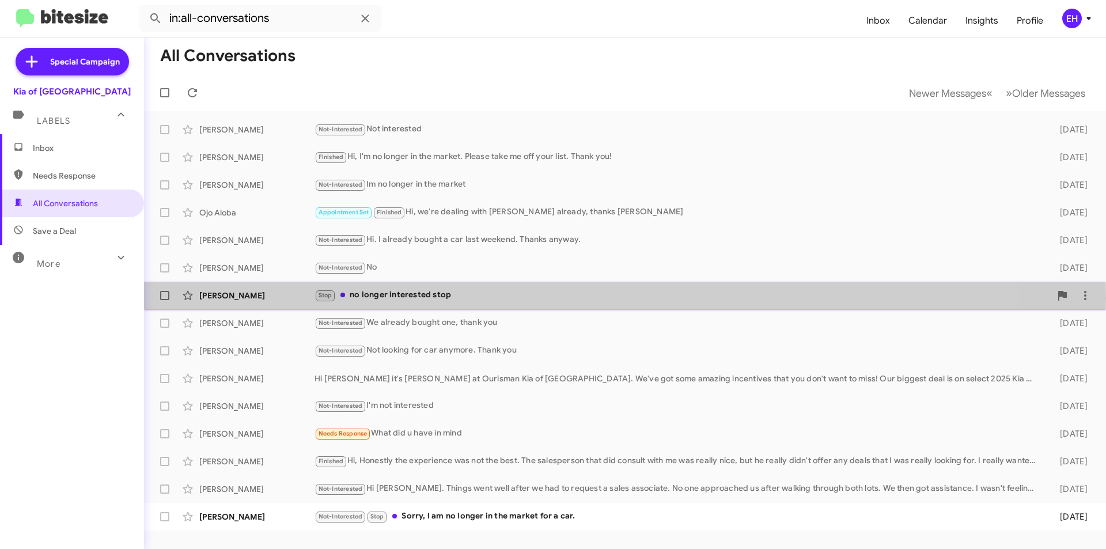
click at [403, 298] on div "Stop no longer interested stop" at bounding box center [682, 295] width 736 height 13
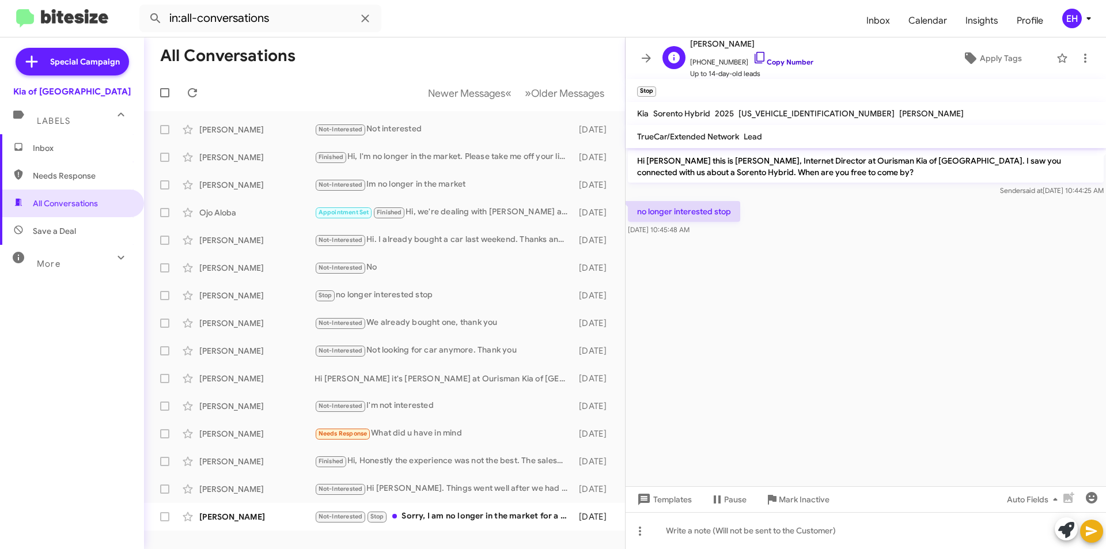
click at [789, 61] on link "Copy Number" at bounding box center [783, 62] width 60 height 9
click at [1074, 57] on span at bounding box center [1085, 58] width 23 height 14
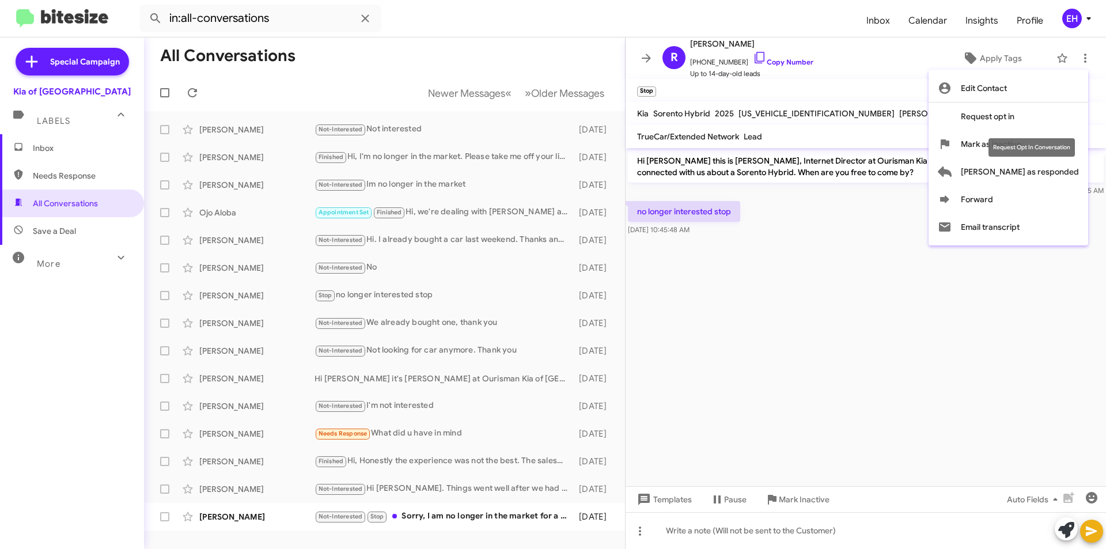
click at [1061, 143] on div "Request Opt In Conversation" at bounding box center [1031, 147] width 86 height 18
click at [979, 146] on button "Mark as inactive" at bounding box center [1008, 144] width 160 height 28
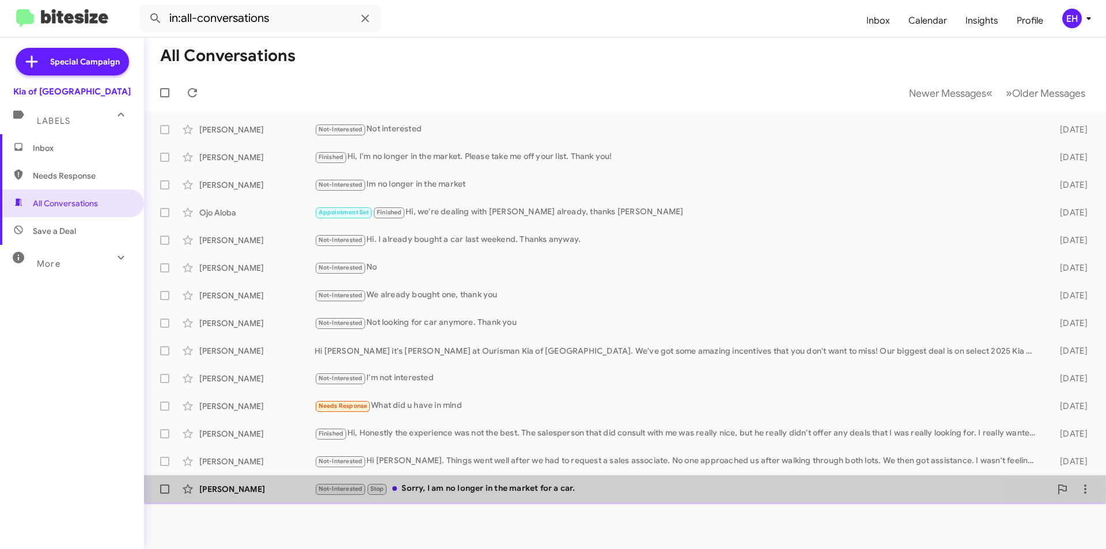
click at [542, 489] on div "Not-Interested Stop Sorry, I am no longer in the market for a car." at bounding box center [682, 488] width 736 height 13
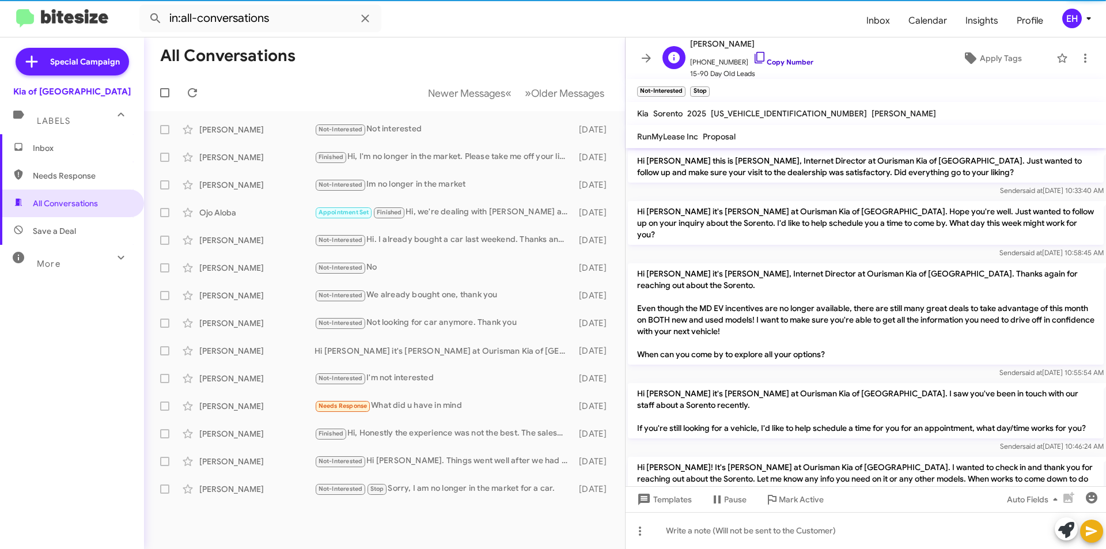
scroll to position [225, 0]
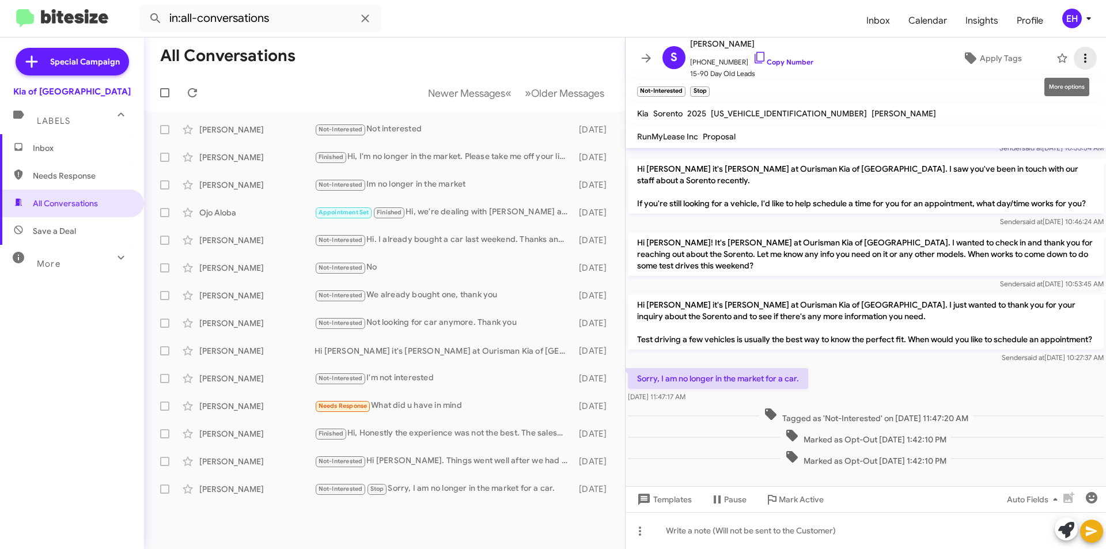
click at [1084, 58] on icon at bounding box center [1085, 58] width 2 height 9
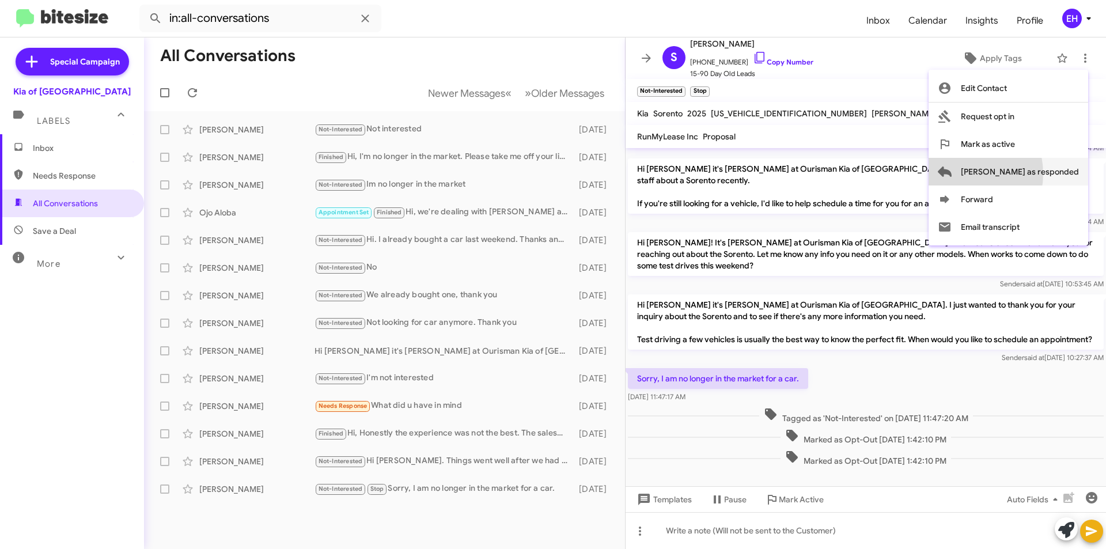
click at [1004, 173] on button "[PERSON_NAME] as responded" at bounding box center [1008, 172] width 160 height 28
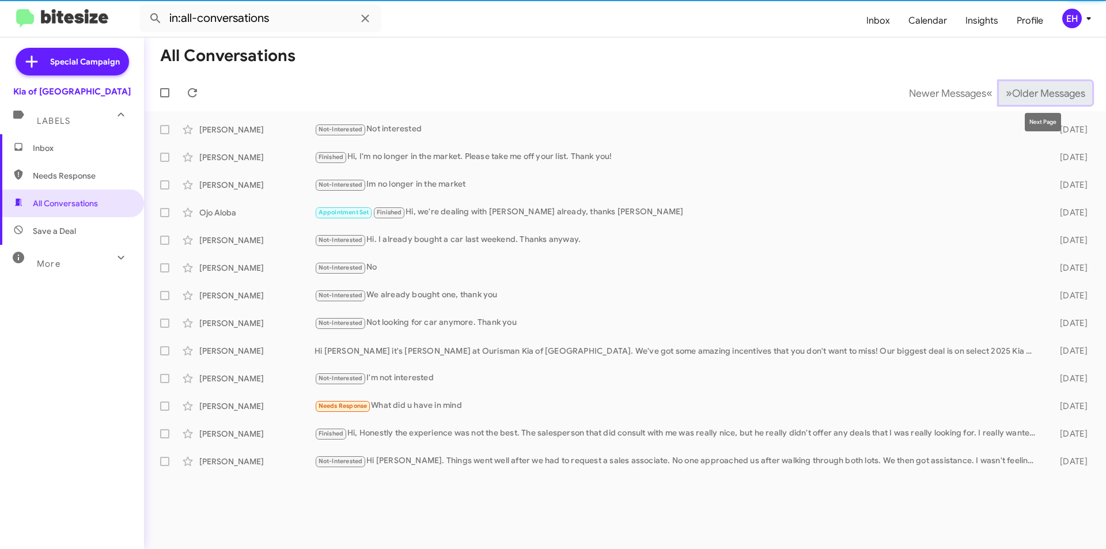
click at [1023, 90] on span "Older Messages" at bounding box center [1048, 93] width 73 height 13
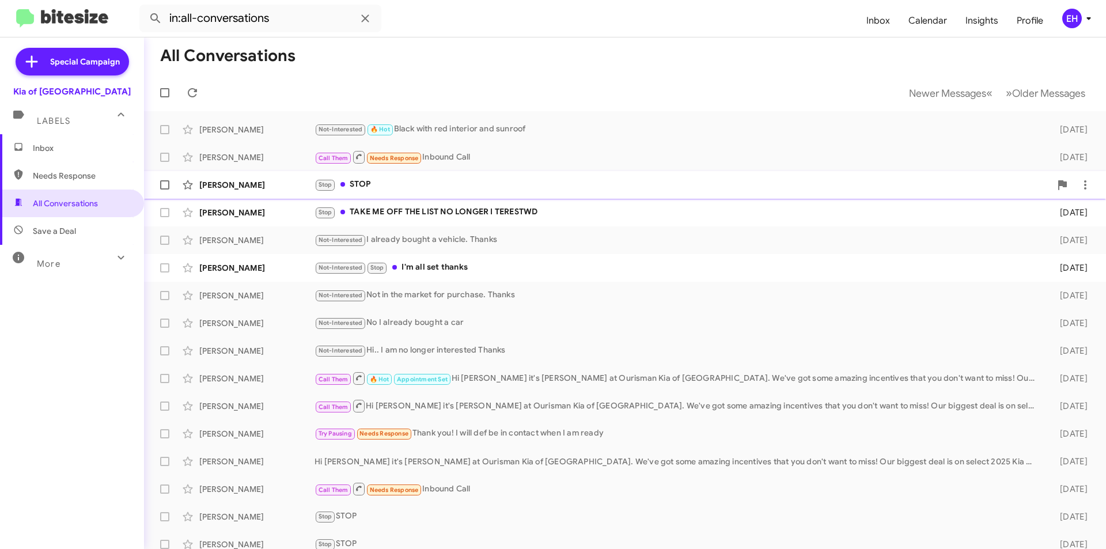
click at [368, 185] on div "Stop STOP" at bounding box center [682, 184] width 736 height 13
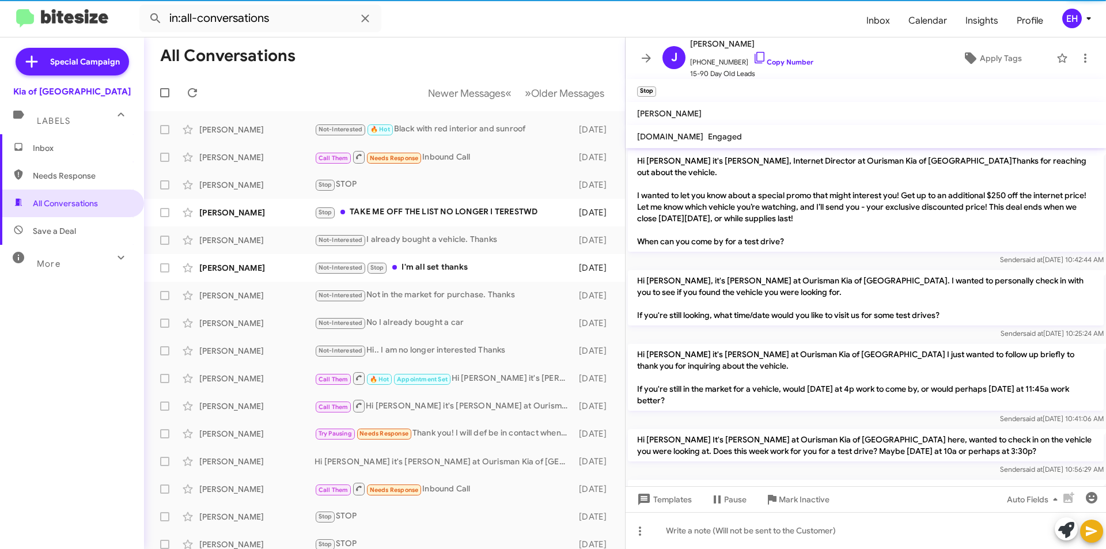
scroll to position [1263, 0]
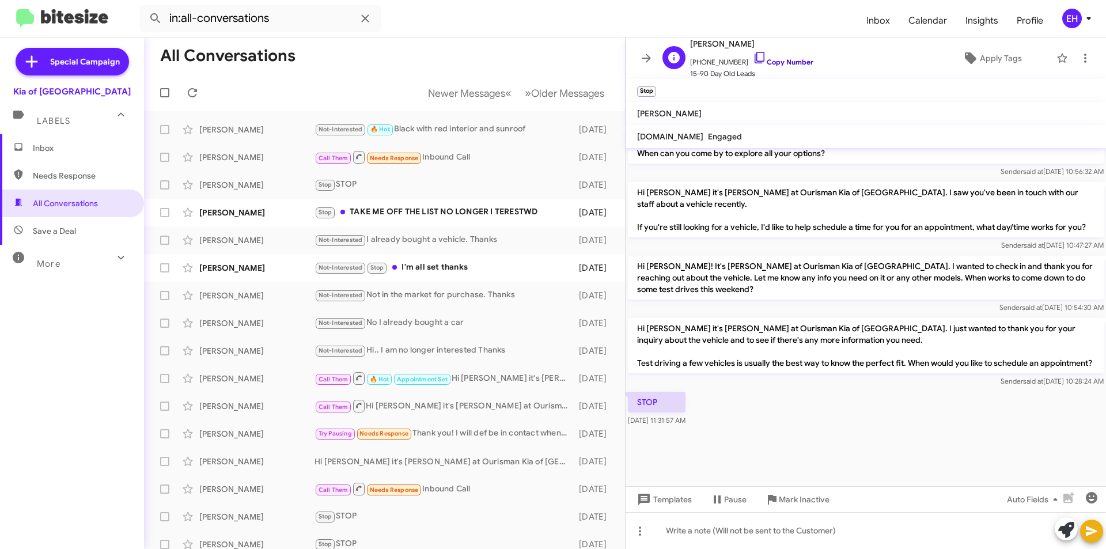
click at [789, 59] on link "Copy Number" at bounding box center [783, 62] width 60 height 9
click at [1080, 61] on icon at bounding box center [1085, 58] width 14 height 14
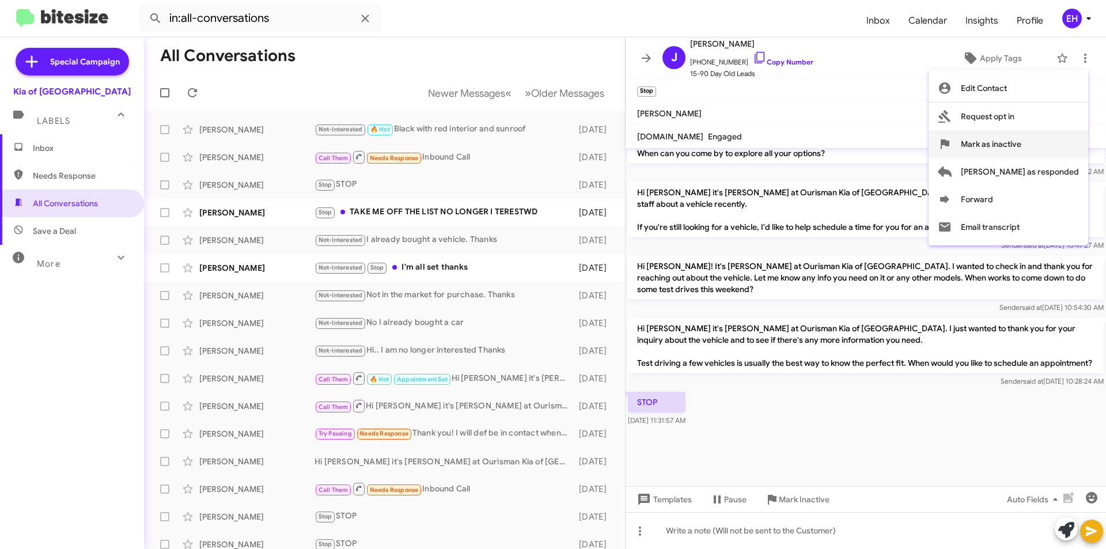
click at [951, 139] on icon at bounding box center [945, 144] width 14 height 14
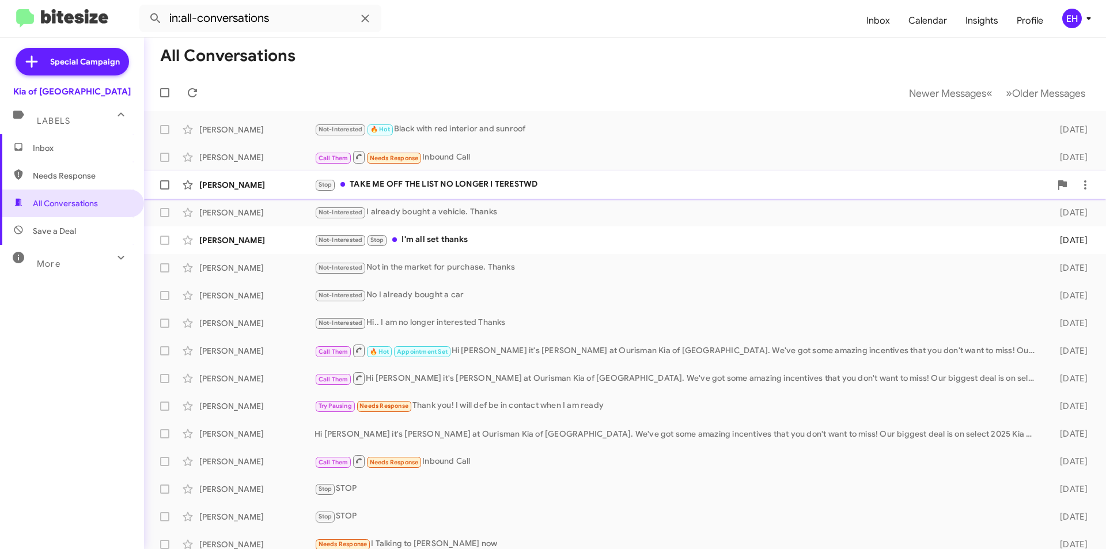
click at [439, 183] on div "Stop TAKE ME OFF THE LIST NO LONGER I TERESTWD" at bounding box center [682, 184] width 736 height 13
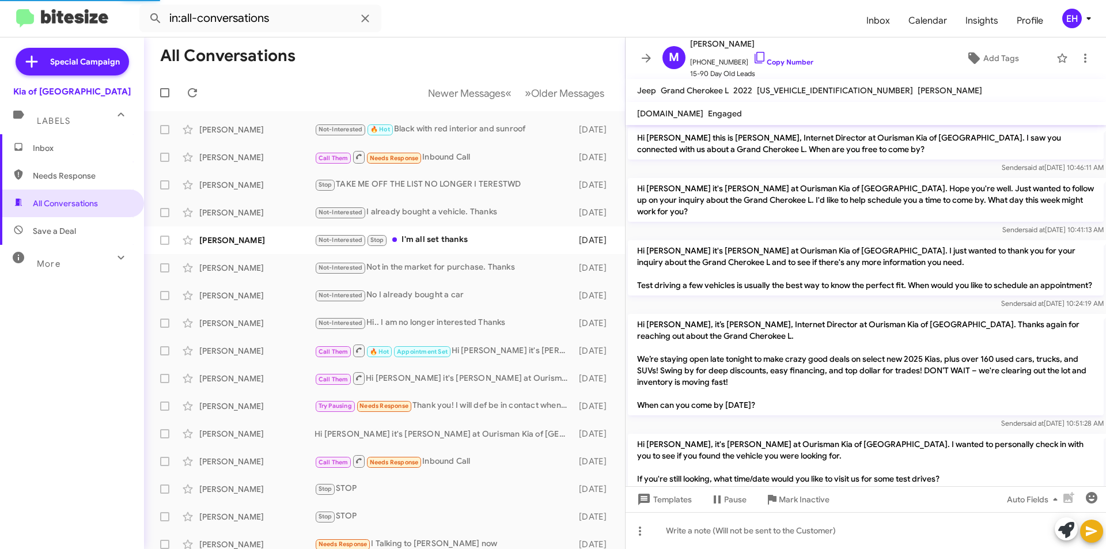
scroll to position [746, 0]
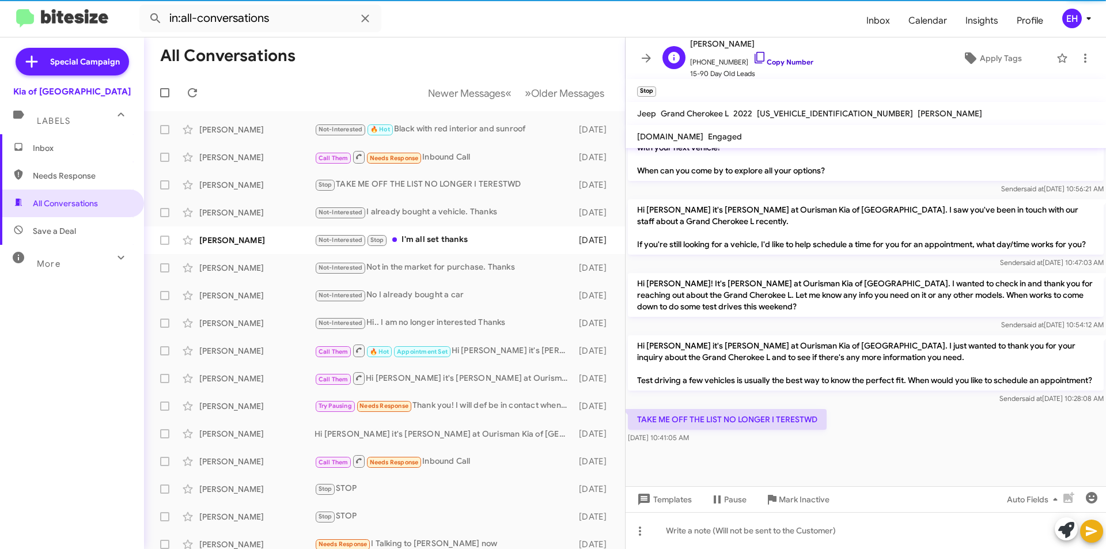
click at [769, 61] on link "Copy Number" at bounding box center [783, 62] width 60 height 9
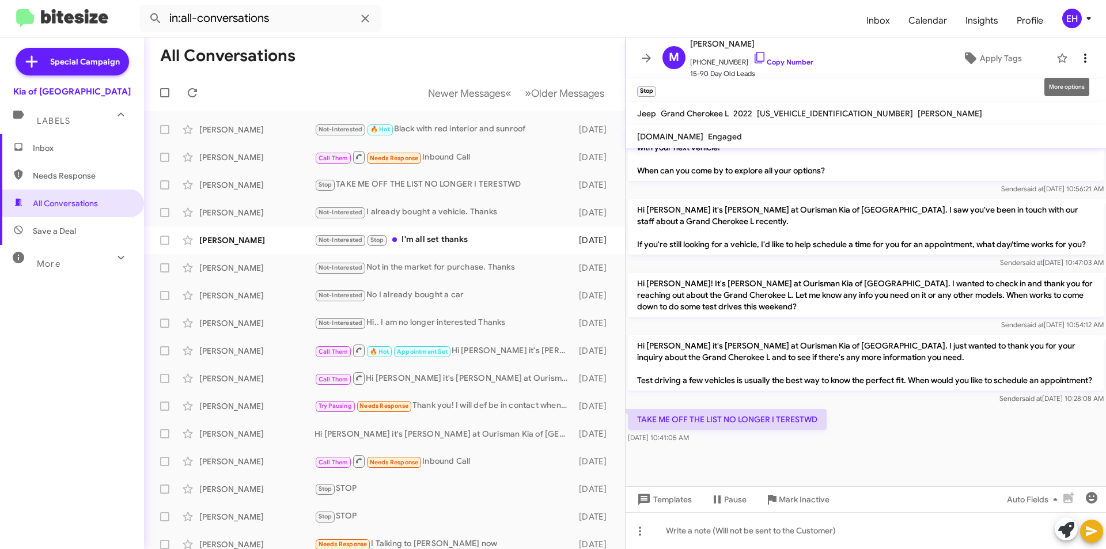
click at [1081, 53] on icon at bounding box center [1085, 58] width 14 height 14
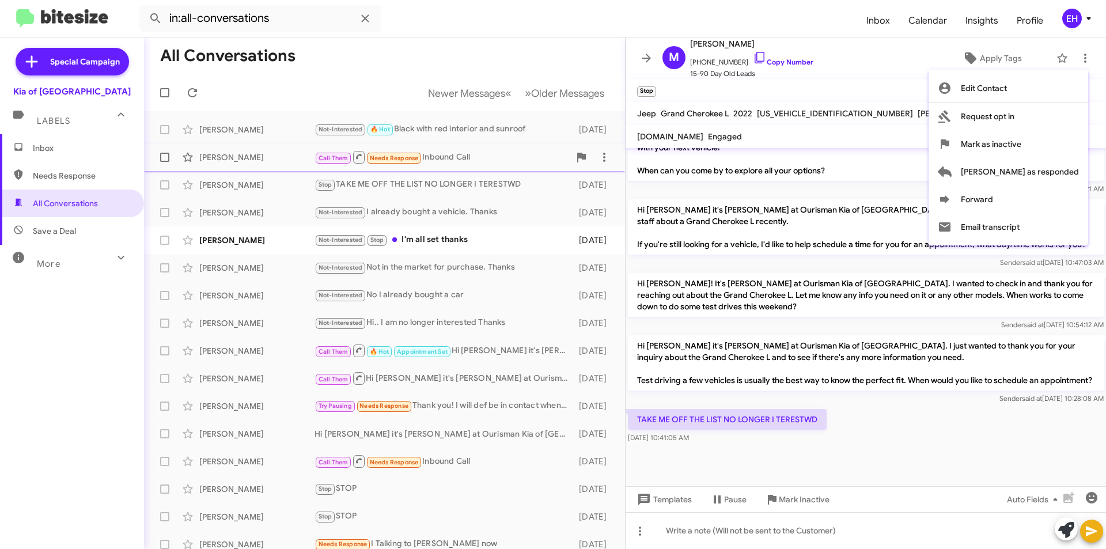
click at [983, 144] on button "Mark as inactive" at bounding box center [1008, 144] width 160 height 28
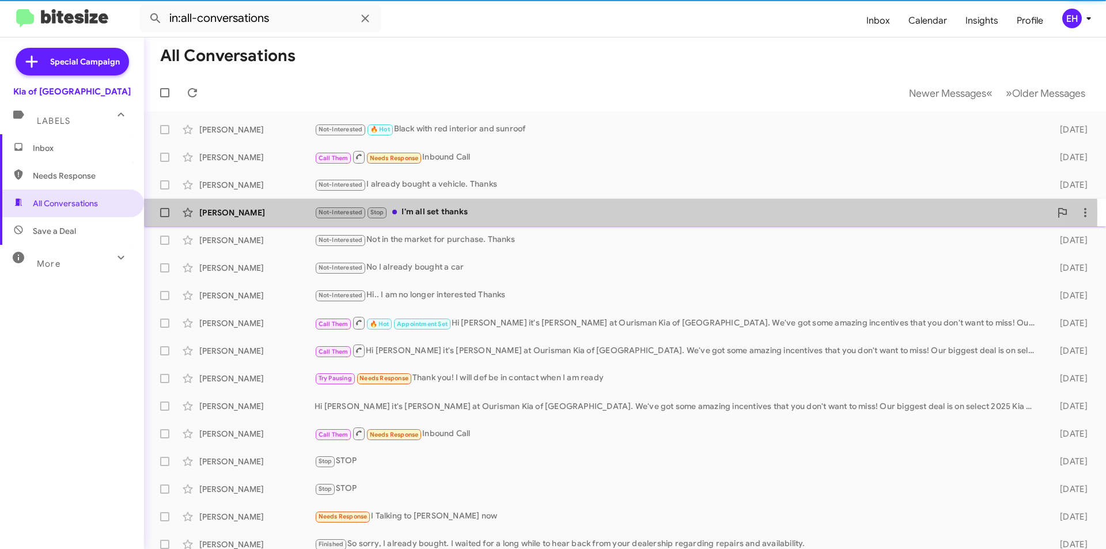
click at [421, 213] on div "Not-Interested Stop I'm all set thanks" at bounding box center [682, 212] width 736 height 13
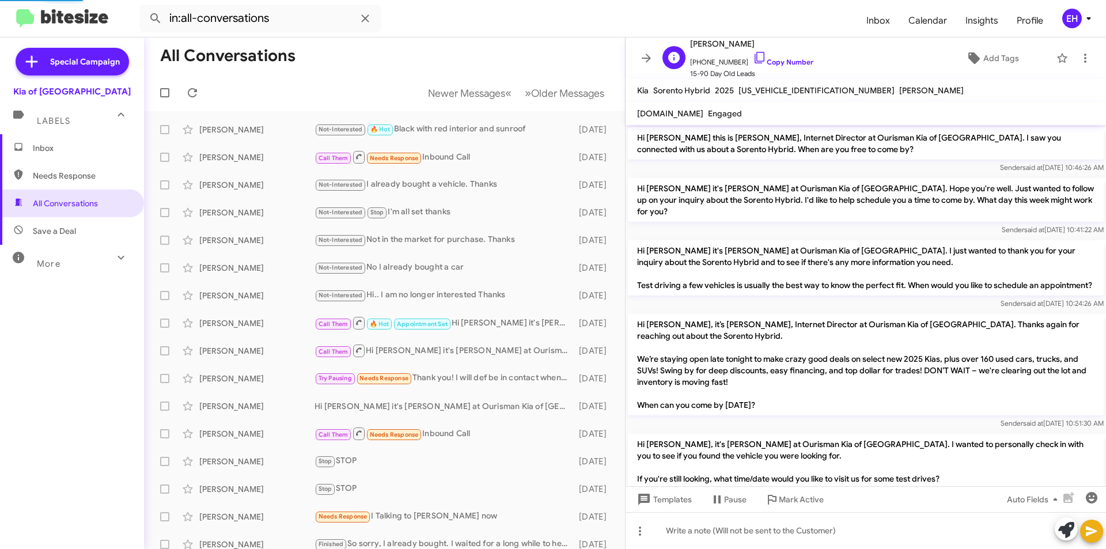
scroll to position [818, 0]
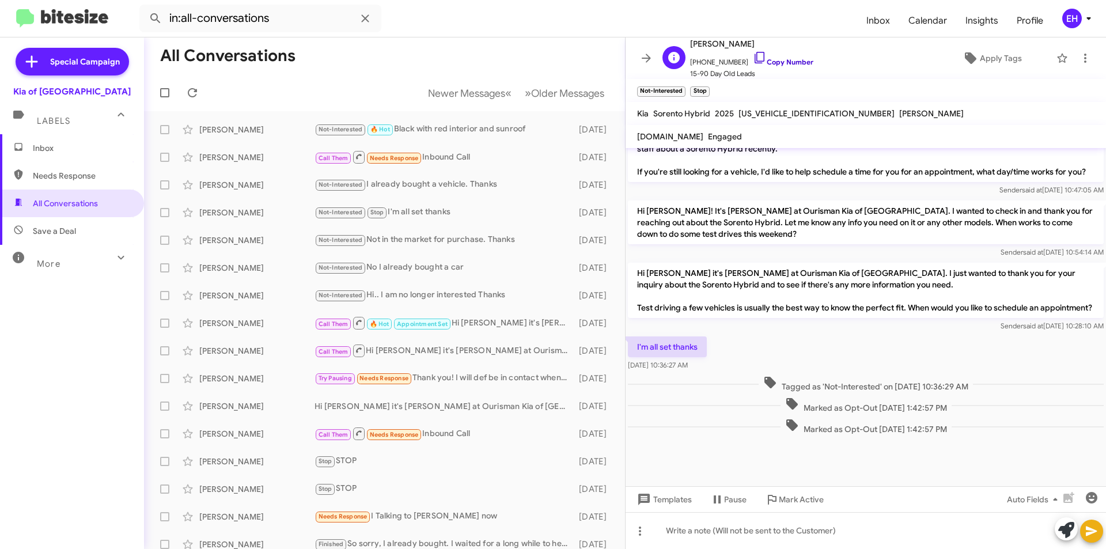
click at [775, 58] on link "Copy Number" at bounding box center [783, 62] width 60 height 9
click at [1078, 55] on icon at bounding box center [1085, 58] width 14 height 14
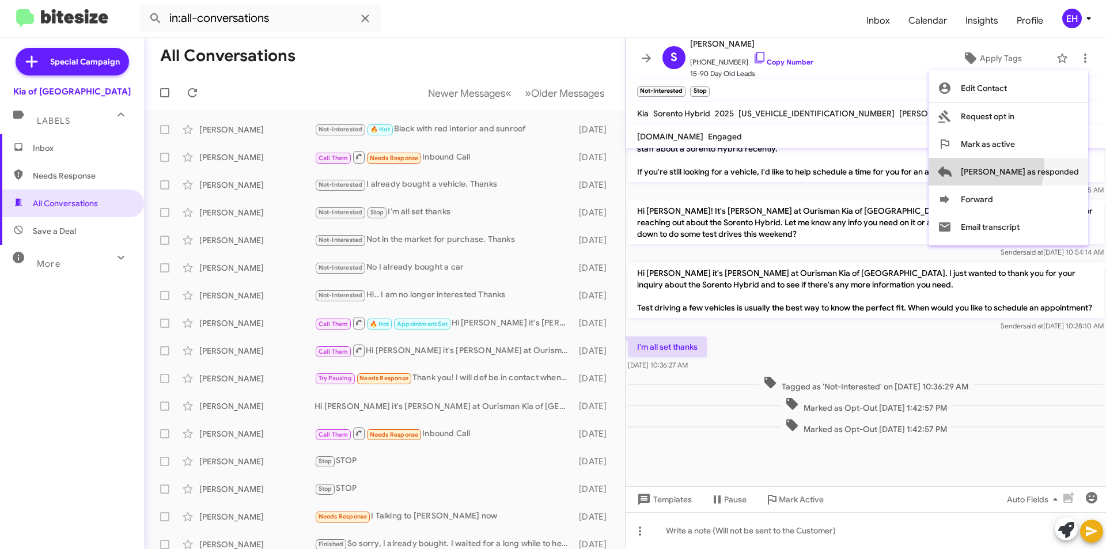
click at [1020, 165] on span "[PERSON_NAME] as responded" at bounding box center [1020, 172] width 118 height 28
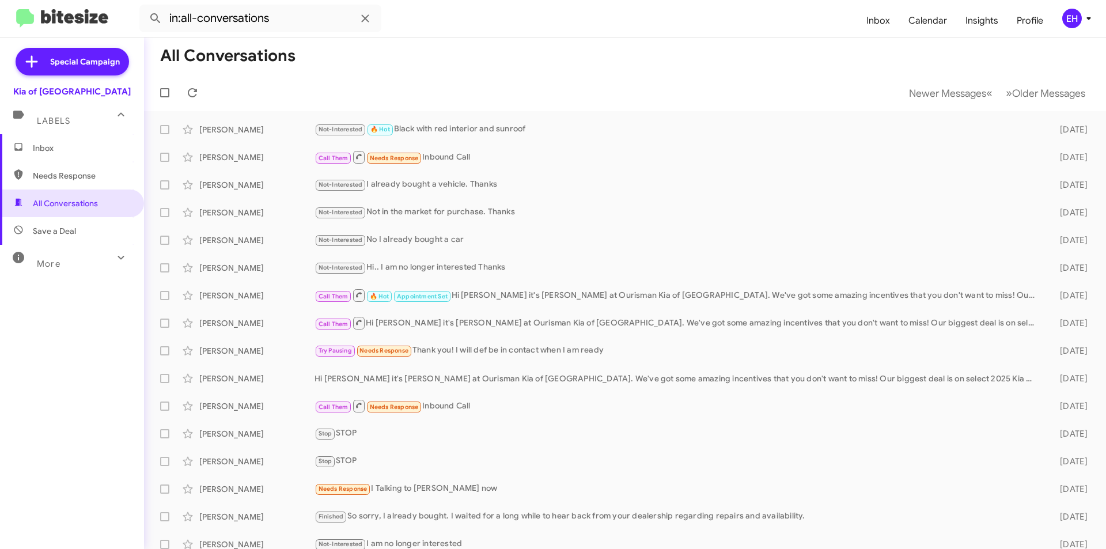
click at [73, 146] on span "Inbox" at bounding box center [82, 148] width 98 height 12
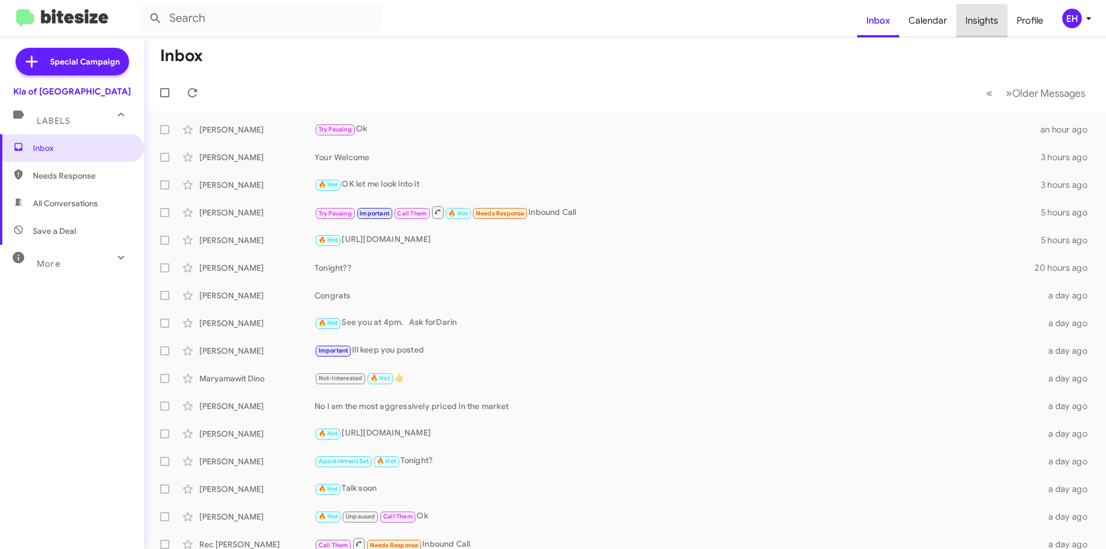
click at [985, 21] on span "Insights" at bounding box center [981, 20] width 51 height 33
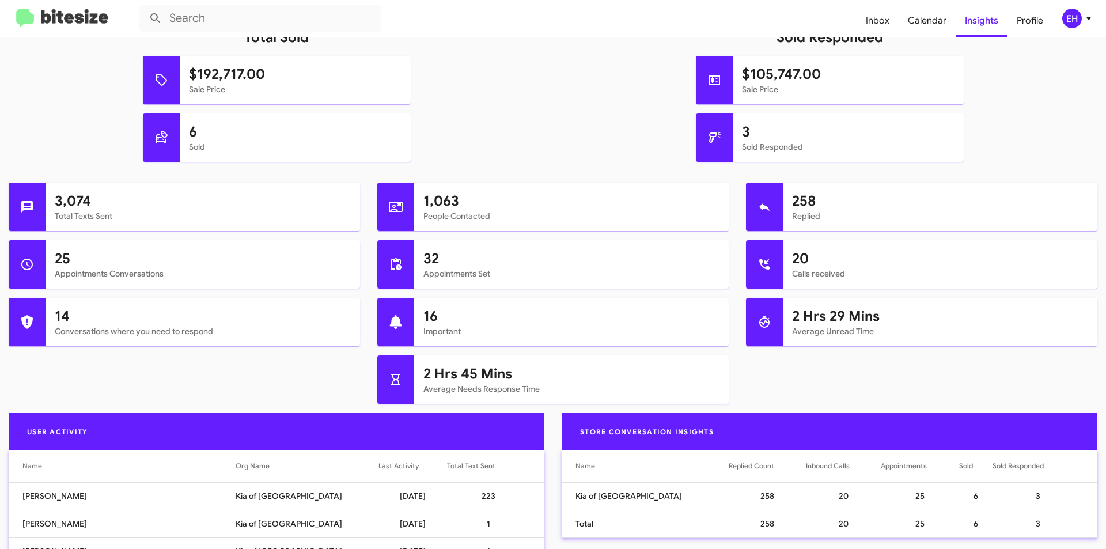
scroll to position [173, 0]
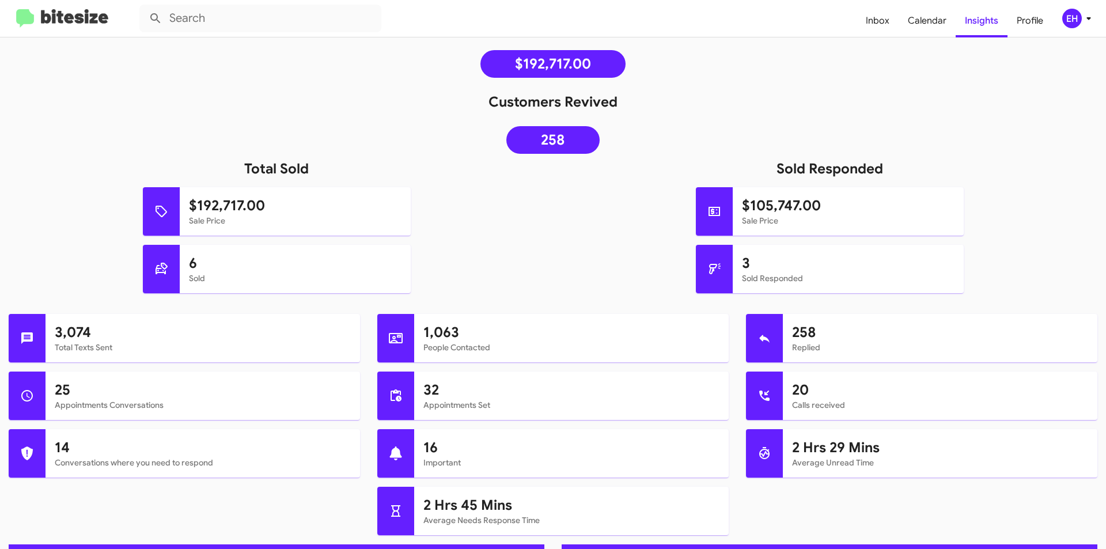
click at [52, 10] on mat-toolbar "Inbox Calendar Insights Profile EH" at bounding box center [553, 18] width 1106 height 37
click at [31, 20] on img at bounding box center [62, 18] width 92 height 19
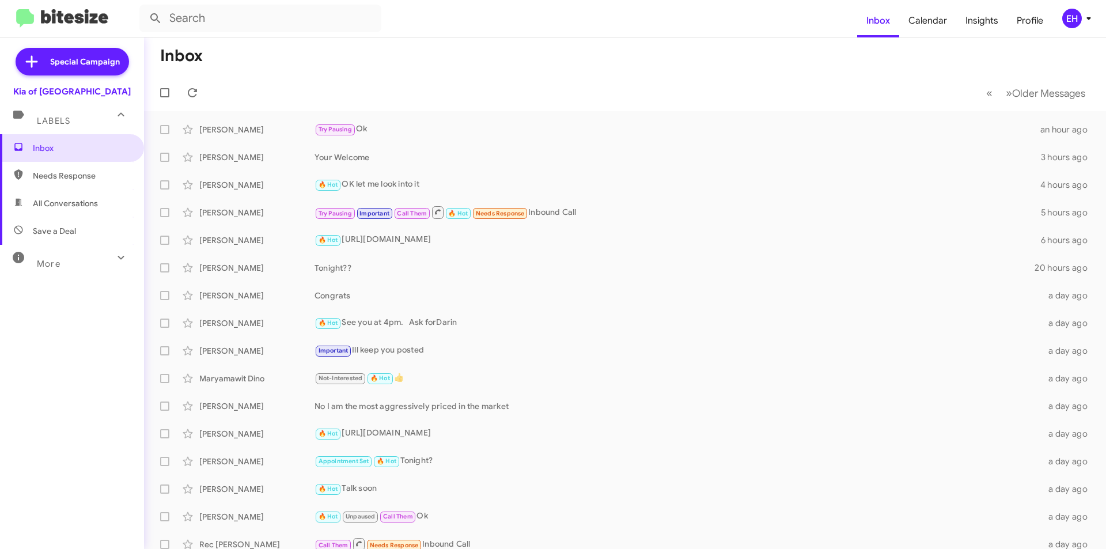
click at [43, 177] on span "Needs Response" at bounding box center [82, 176] width 98 height 12
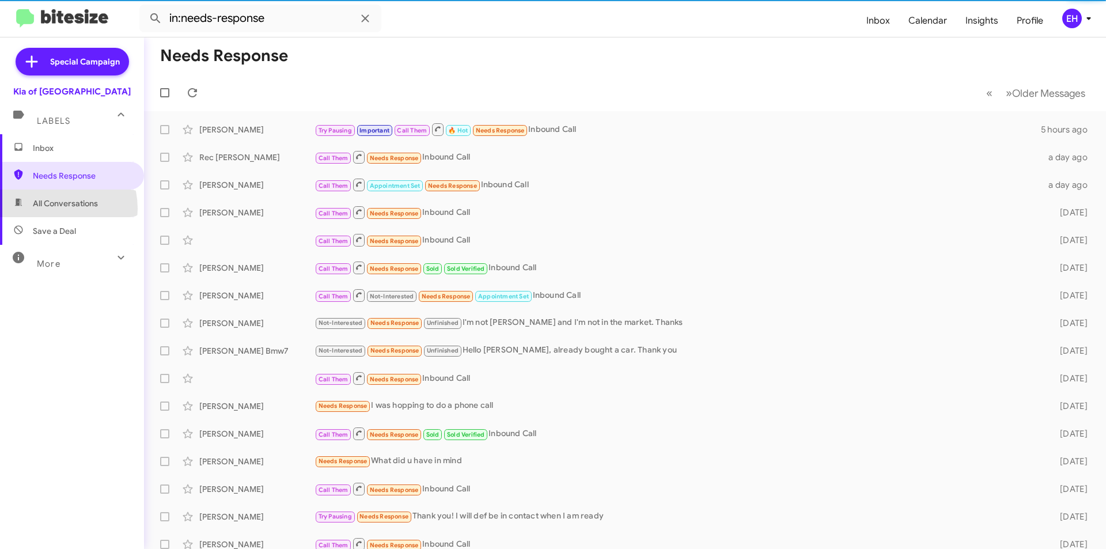
click at [52, 209] on span "All Conversations" at bounding box center [72, 203] width 144 height 28
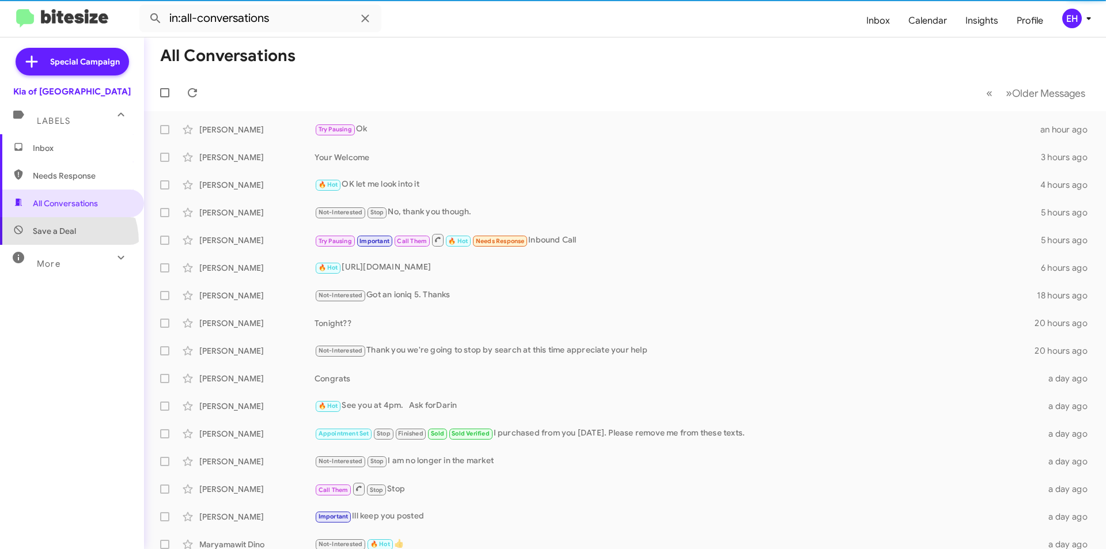
click at [54, 242] on span "Save a Deal" at bounding box center [72, 231] width 144 height 28
type input "in:not-interested"
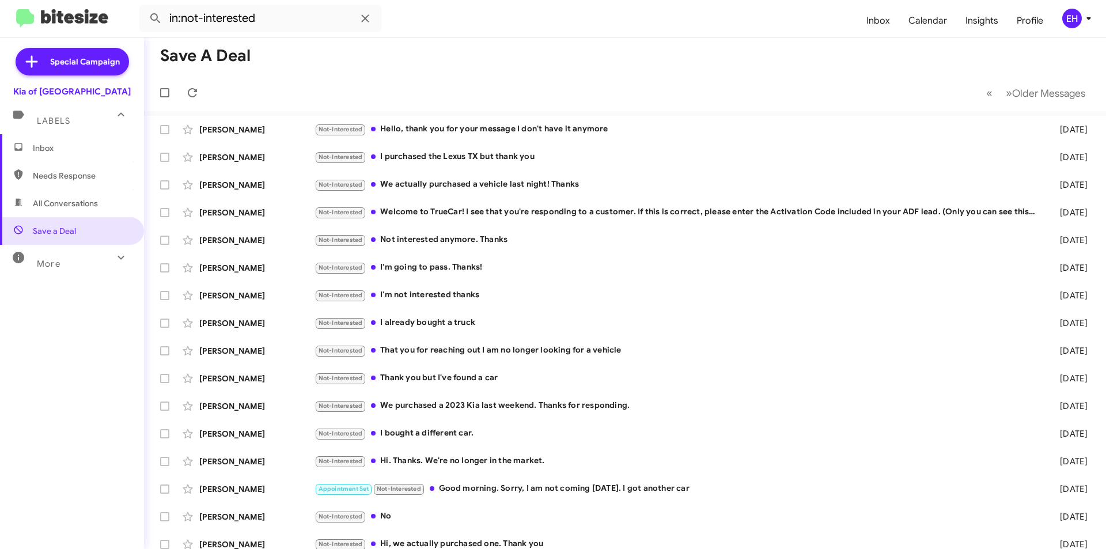
click at [49, 149] on span "Inbox" at bounding box center [82, 148] width 98 height 12
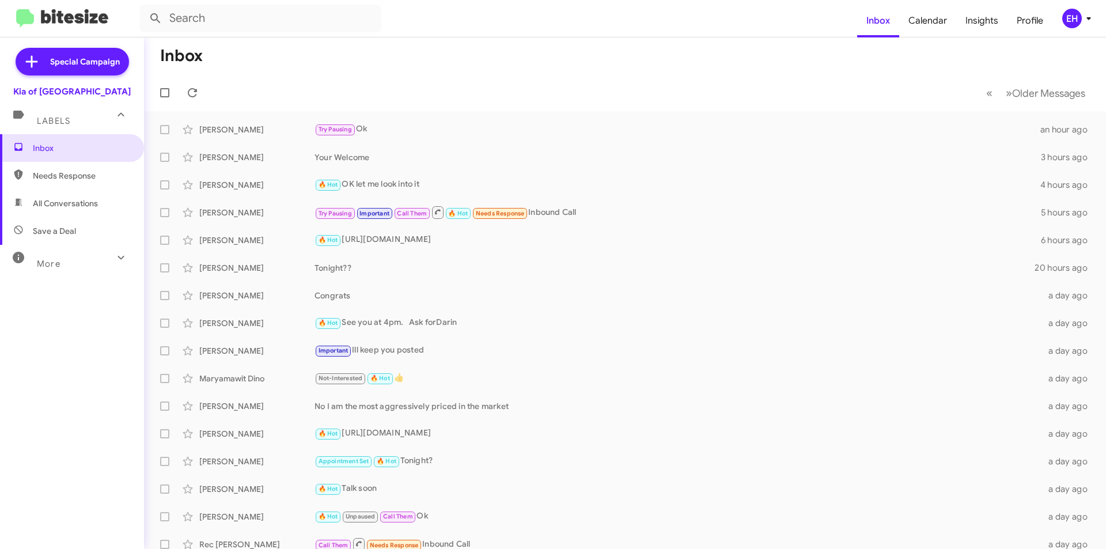
click at [70, 183] on span "Needs Response" at bounding box center [72, 176] width 144 height 28
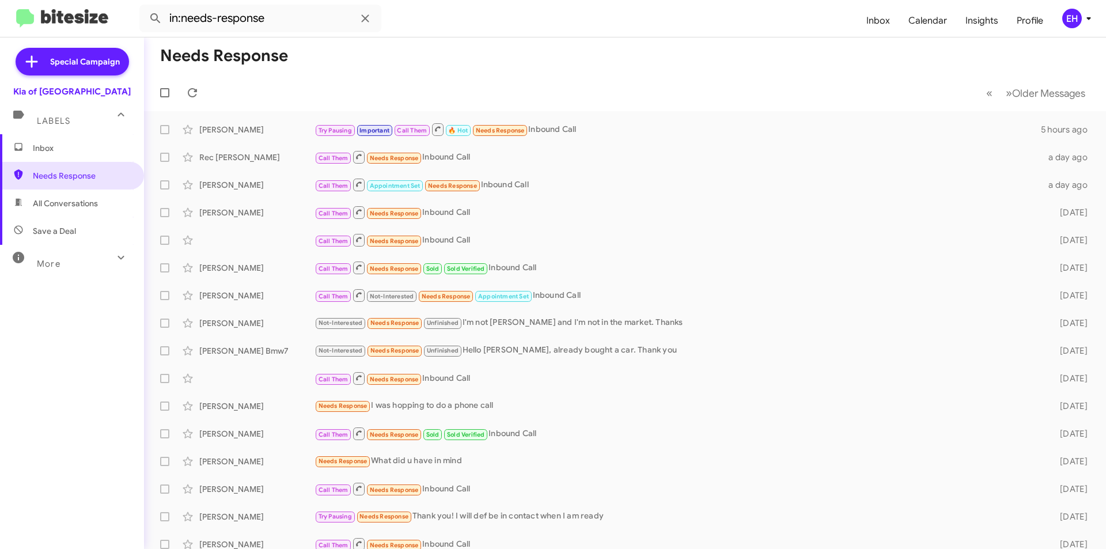
click at [0, 162] on link "Needs Response" at bounding box center [72, 176] width 144 height 28
click at [54, 206] on span "All Conversations" at bounding box center [65, 204] width 65 height 12
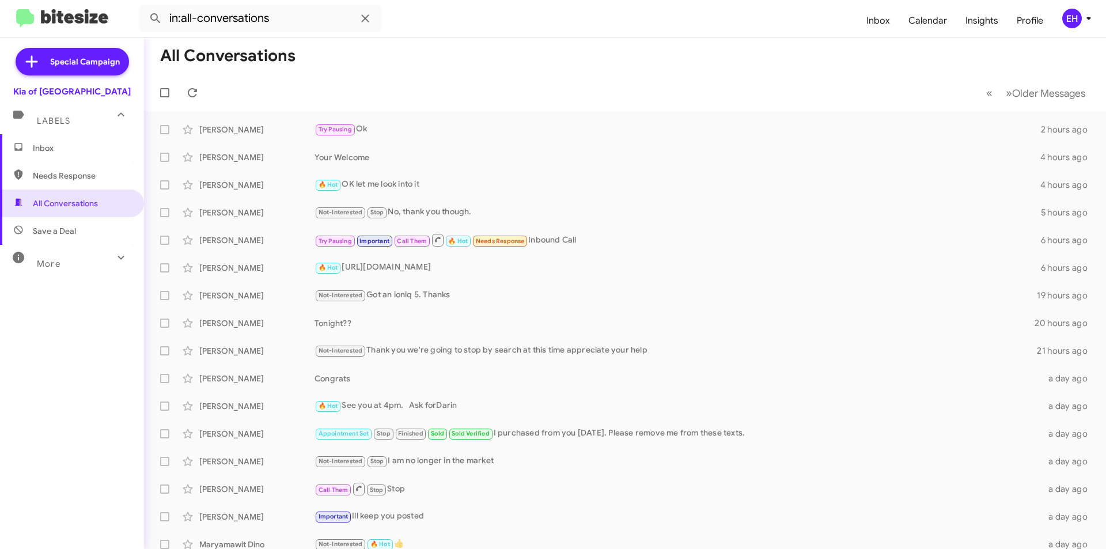
click at [69, 172] on span "Needs Response" at bounding box center [82, 176] width 98 height 12
type input "in:needs-response"
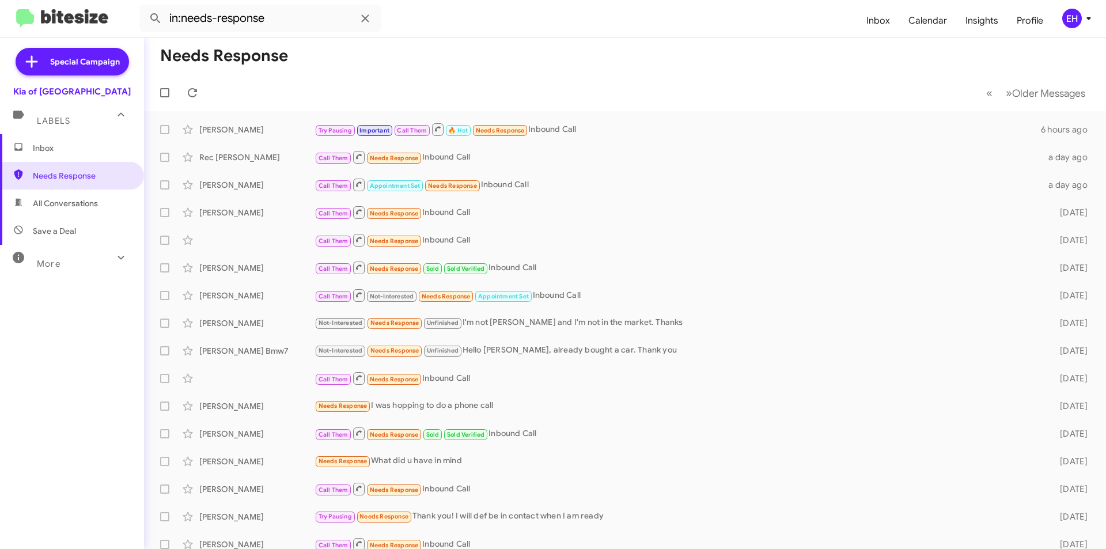
click at [84, 146] on span "Inbox" at bounding box center [82, 148] width 98 height 12
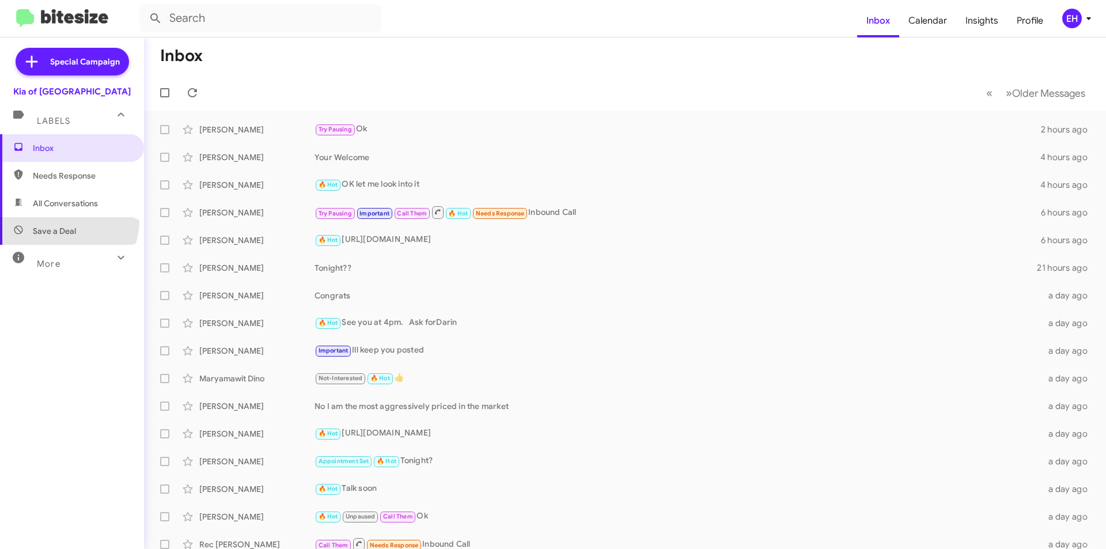
click at [63, 221] on span "Save a Deal" at bounding box center [72, 231] width 144 height 28
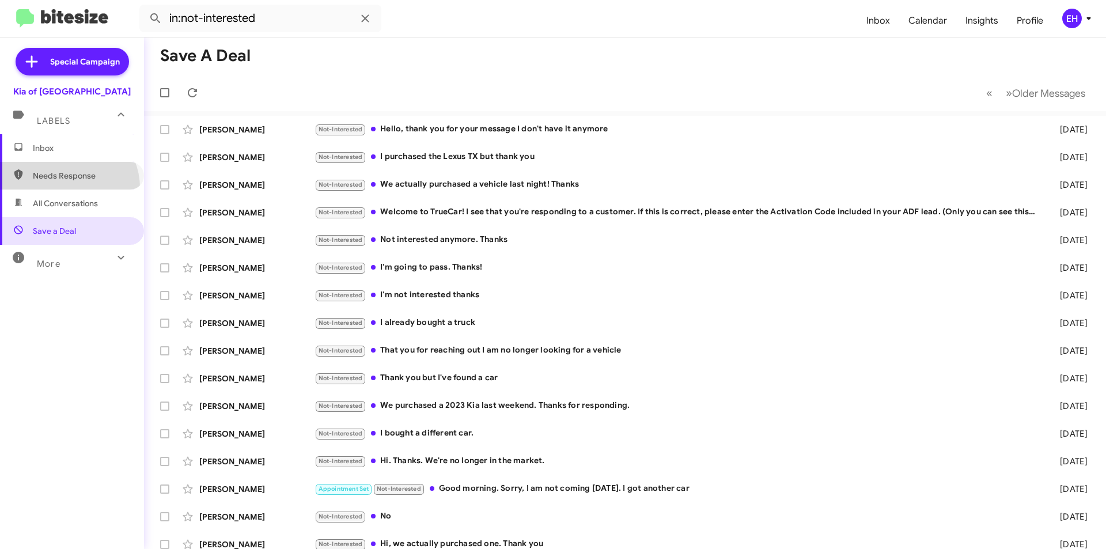
drag, startPoint x: 67, startPoint y: 188, endPoint x: 66, endPoint y: 195, distance: 6.9
click at [66, 189] on span "Needs Response" at bounding box center [72, 176] width 144 height 28
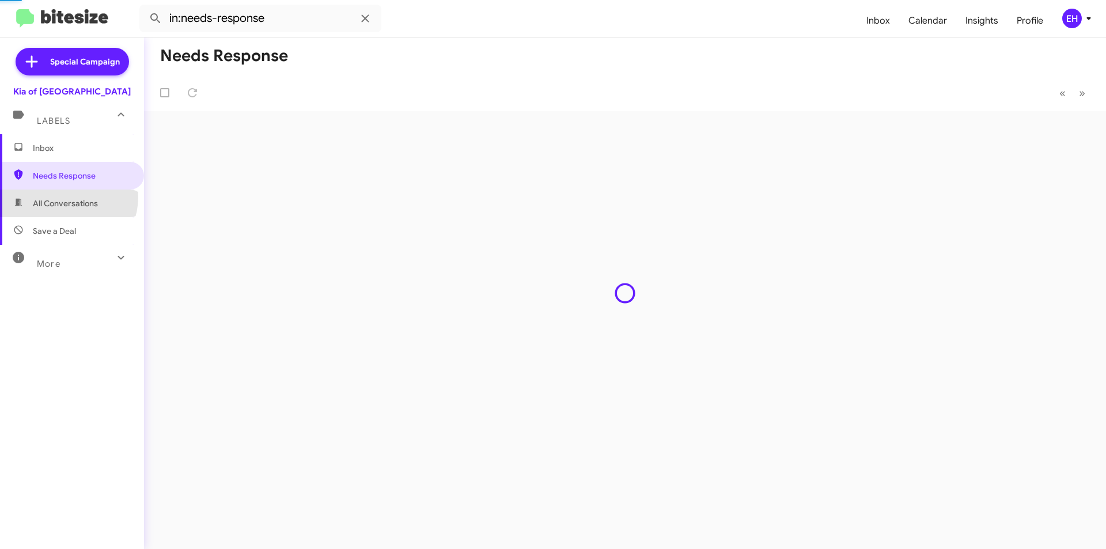
click at [66, 197] on span "All Conversations" at bounding box center [72, 203] width 144 height 28
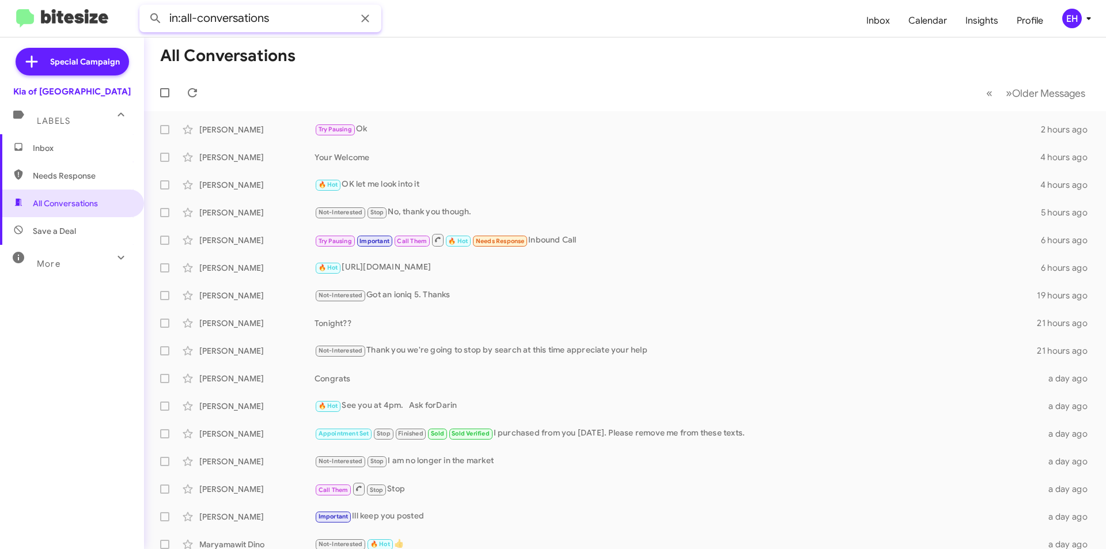
click at [266, 13] on input "in:all-conversations" at bounding box center [260, 19] width 242 height 28
drag, startPoint x: 192, startPoint y: 30, endPoint x: 3, endPoint y: 46, distance: 190.2
click at [0, 35] on mat-toolbar "in:all-conversations Inbox Calendar Insights Profile EH" at bounding box center [553, 18] width 1106 height 37
click at [144, 7] on button at bounding box center [155, 18] width 23 height 23
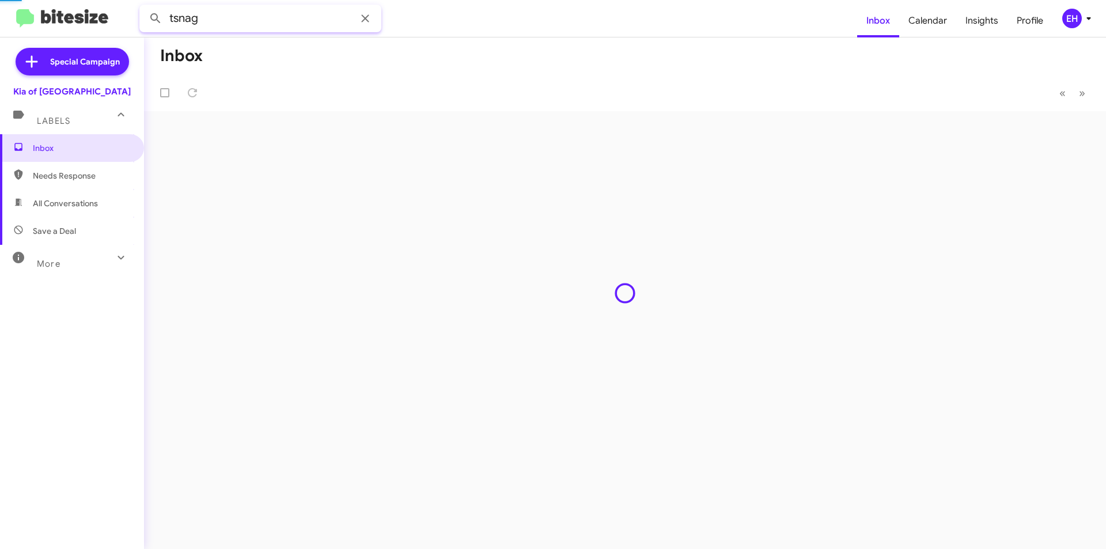
click at [144, 7] on button at bounding box center [155, 18] width 23 height 23
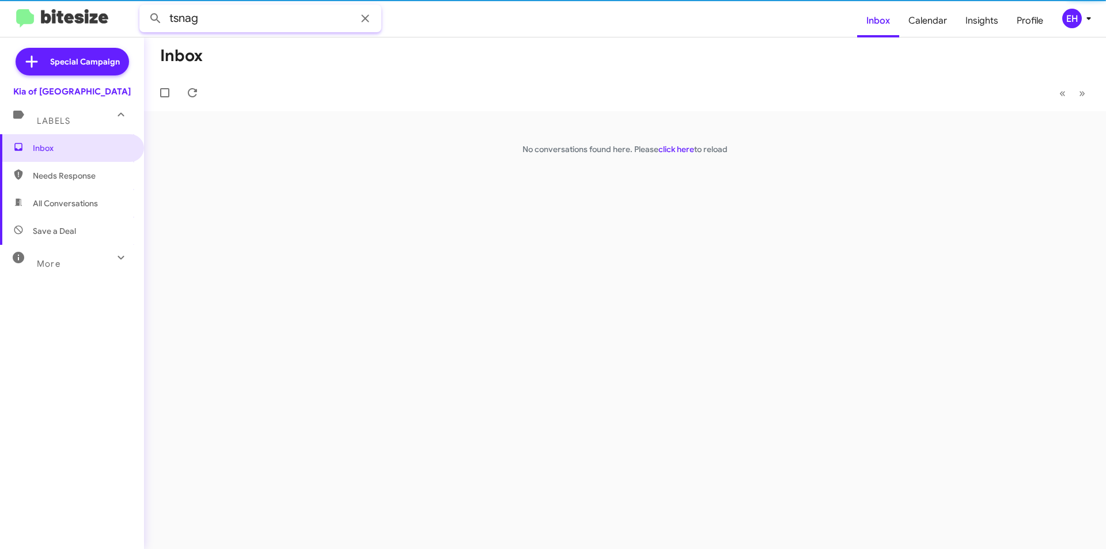
drag, startPoint x: 198, startPoint y: 24, endPoint x: 140, endPoint y: 26, distance: 57.6
click at [140, 24] on input "tsnag" at bounding box center [260, 19] width 242 height 28
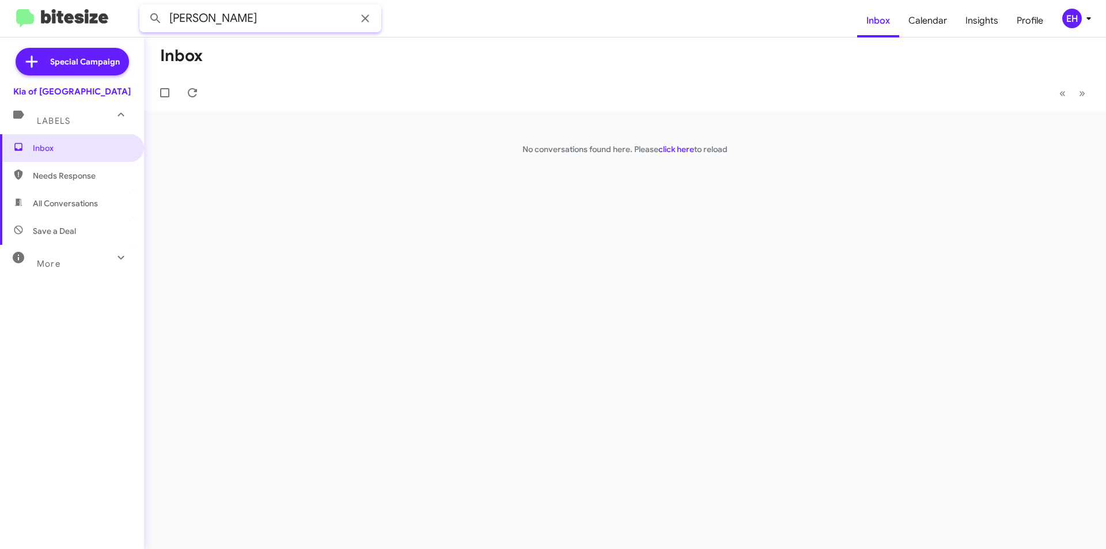
type input "[PERSON_NAME]"
click at [144, 7] on button at bounding box center [155, 18] width 23 height 23
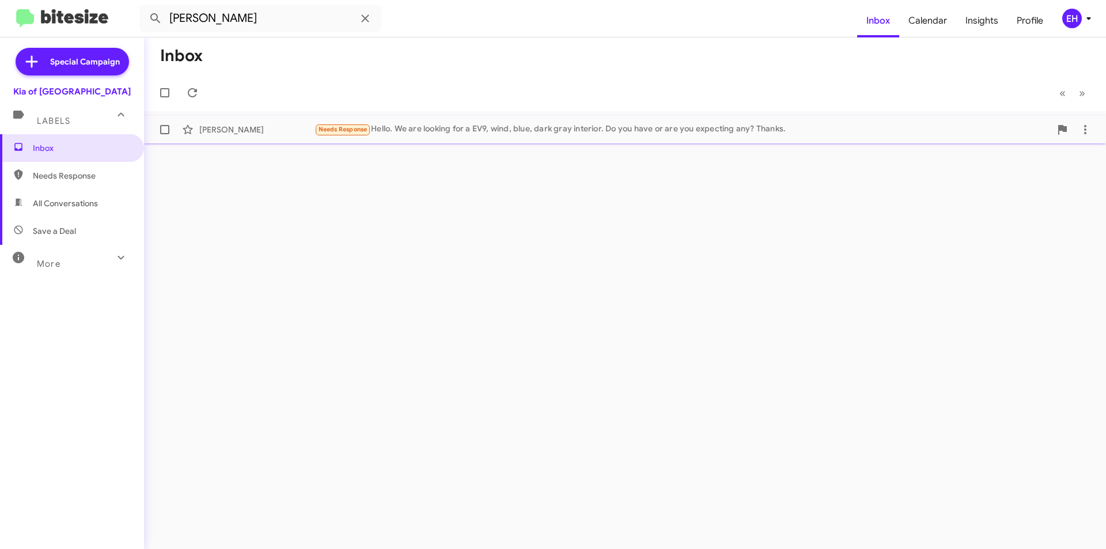
click at [452, 125] on div "Needs Response Hello. We are looking for a EV9, wind, blue, dark gray interior.…" at bounding box center [682, 129] width 736 height 13
